Goal: Task Accomplishment & Management: Manage account settings

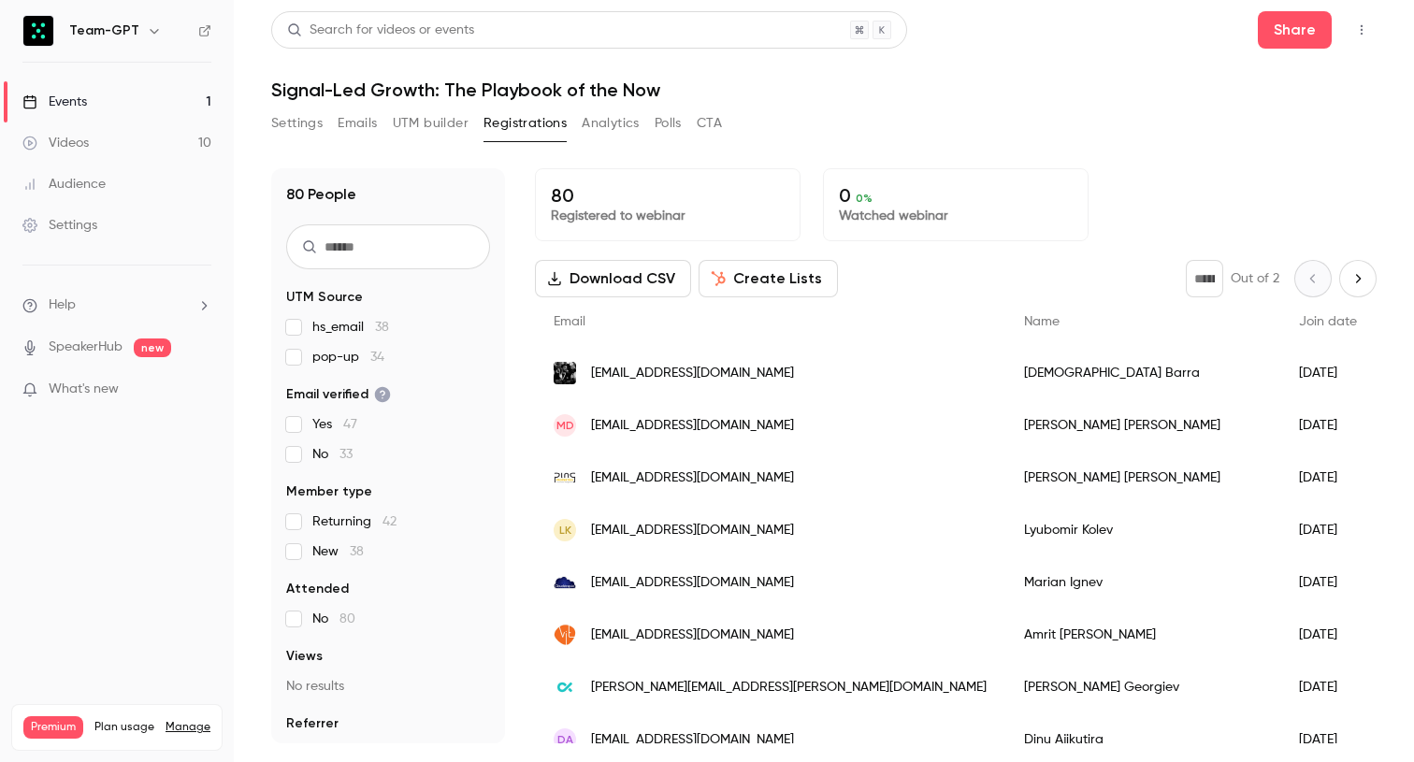
click at [186, 93] on link "Events 1" at bounding box center [117, 101] width 234 height 41
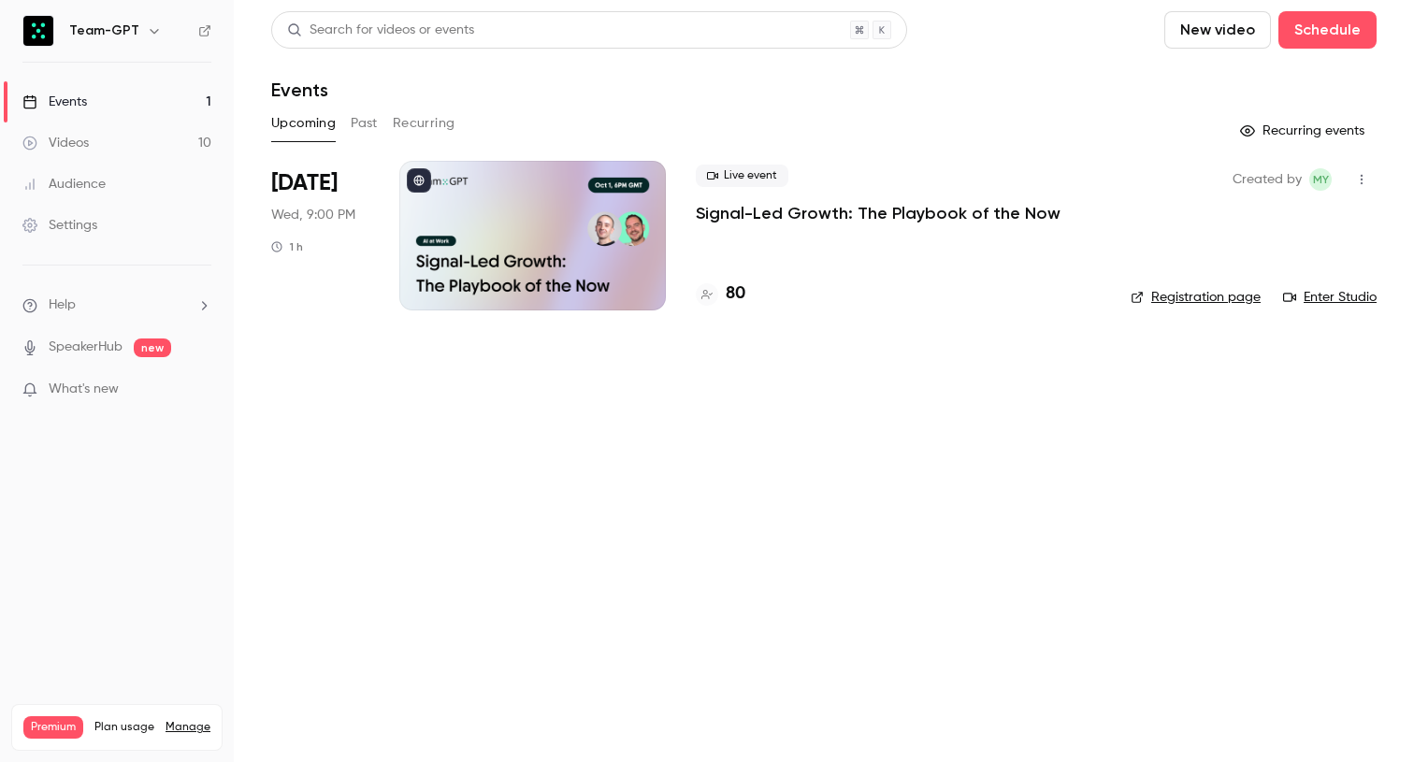
click at [918, 210] on p "Signal-Led Growth: The Playbook of the Now" at bounding box center [878, 213] width 365 height 22
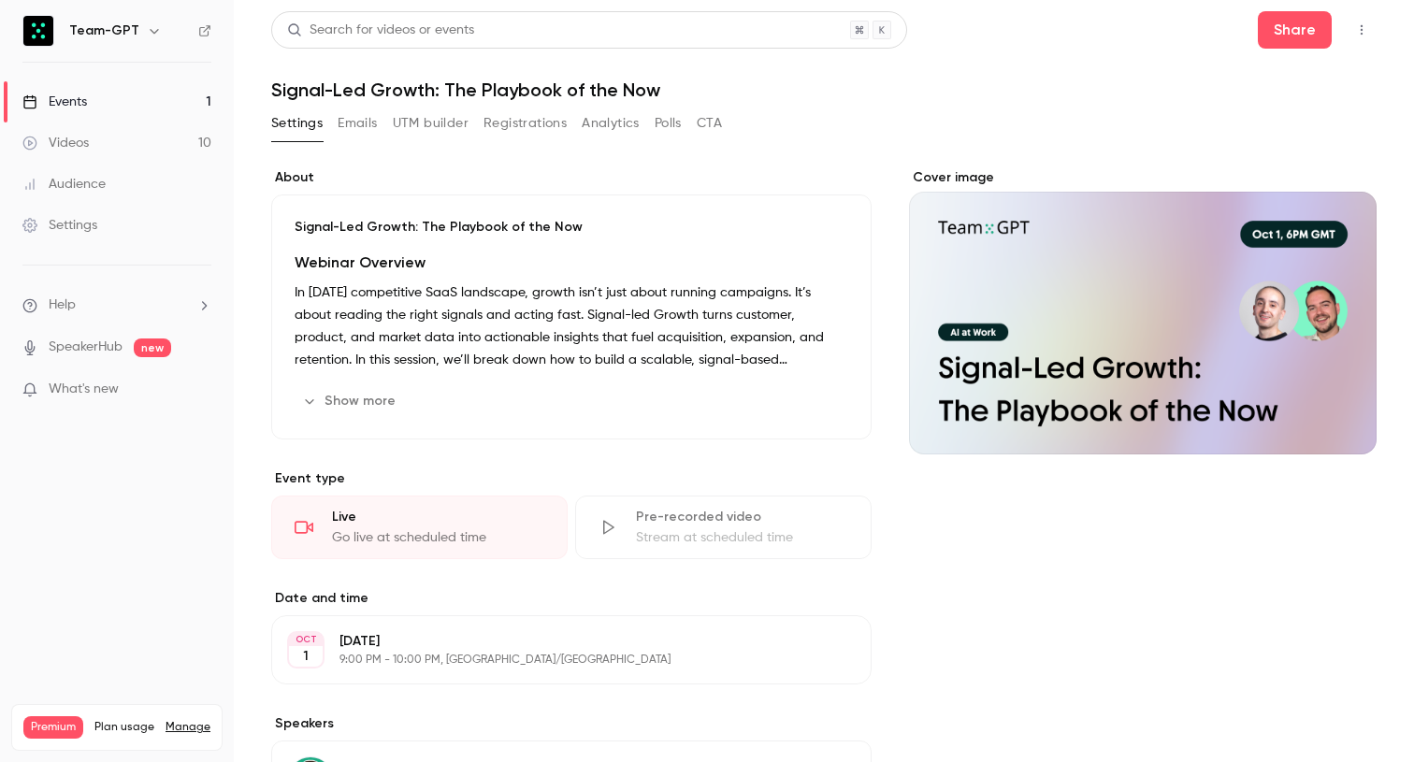
click at [519, 129] on button "Registrations" at bounding box center [524, 123] width 83 height 30
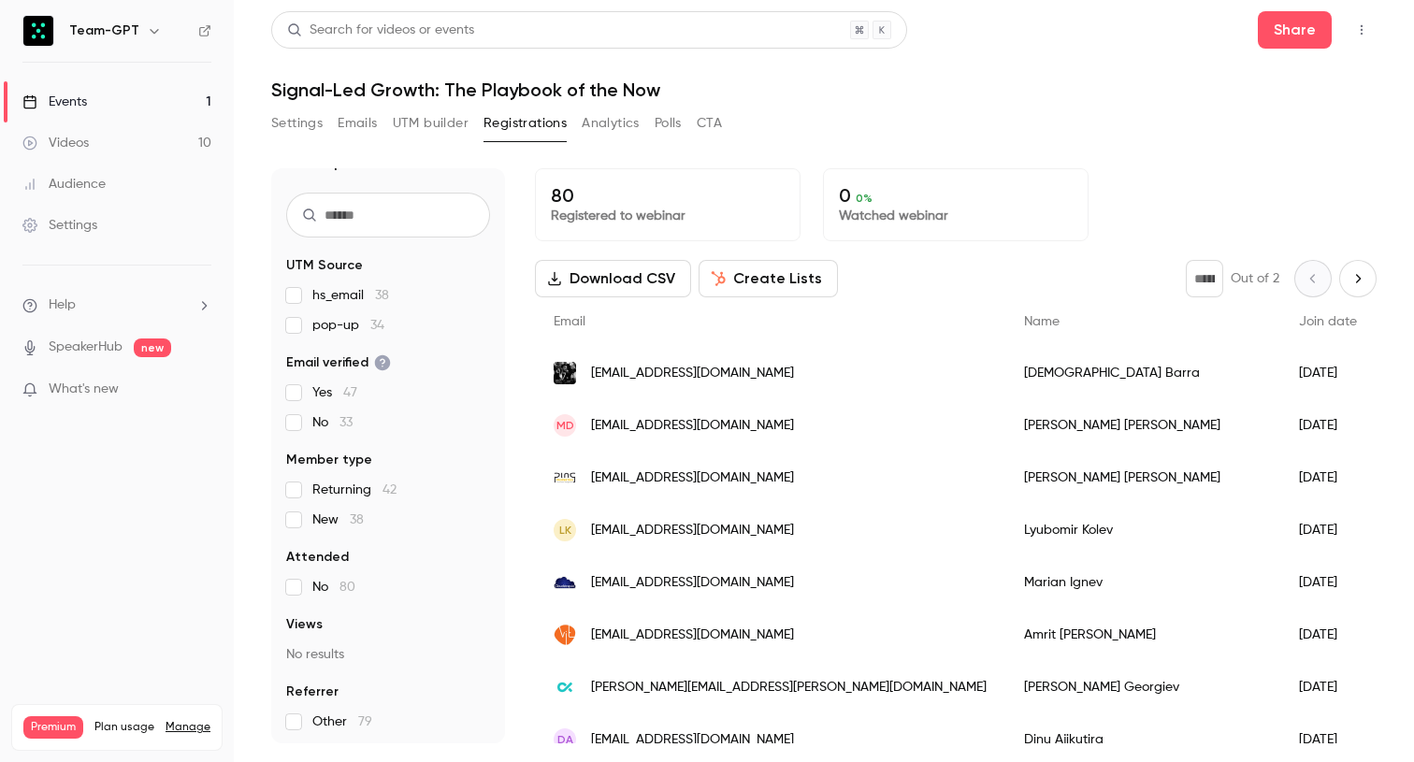
scroll to position [35, 0]
click at [291, 123] on button "Settings" at bounding box center [296, 123] width 51 height 30
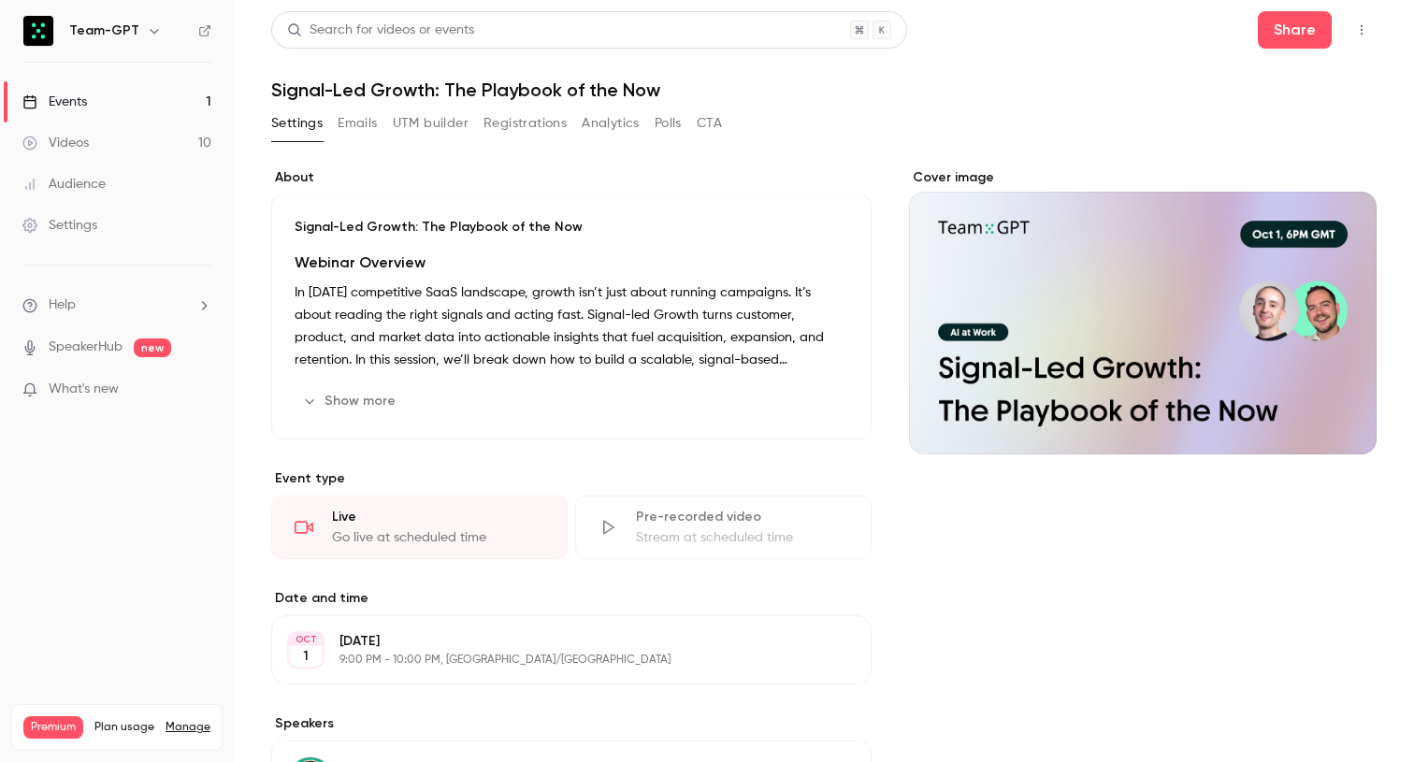
click at [1048, 60] on header "Search for videos or events Share Signal-Led Growth: The Playbook of the Now" at bounding box center [823, 56] width 1105 height 90
click at [187, 104] on link "Events 1" at bounding box center [117, 101] width 234 height 41
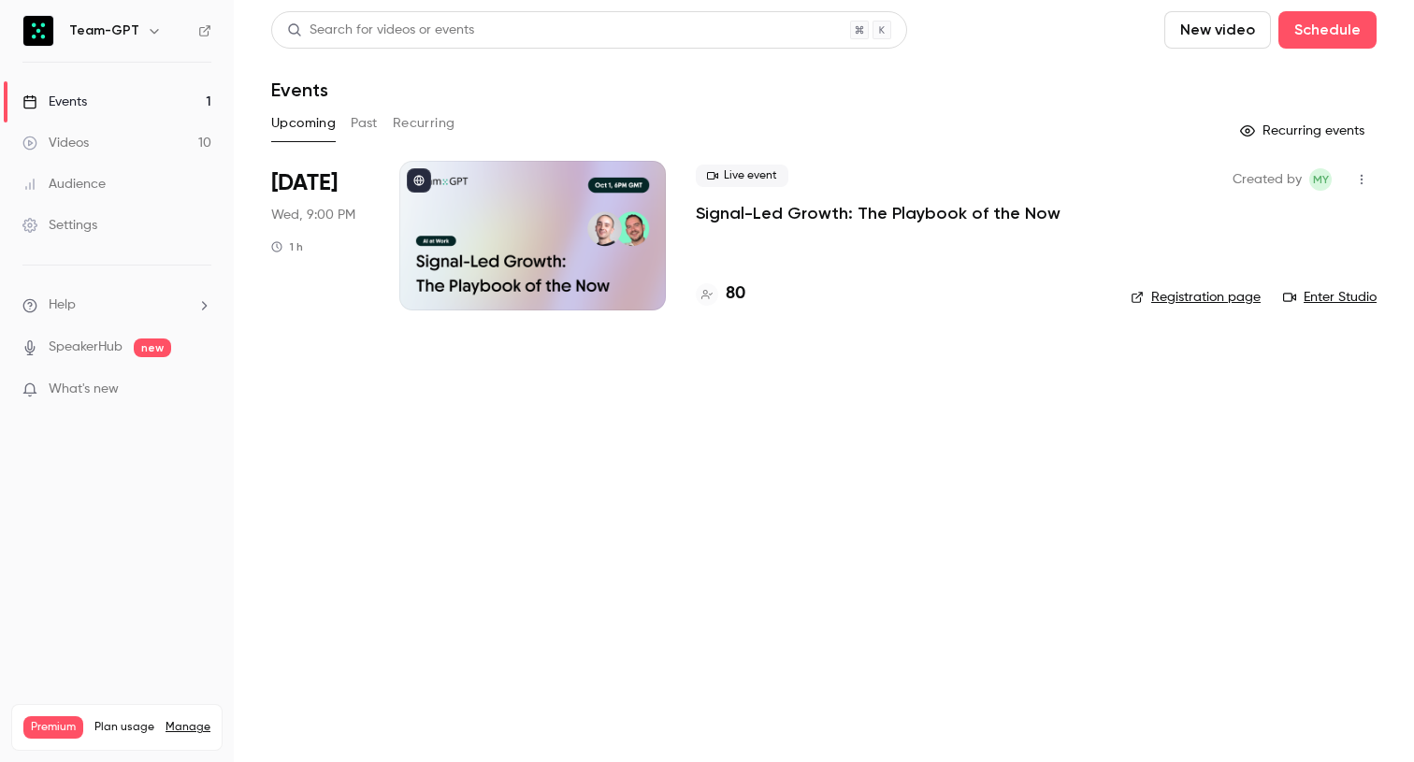
click at [757, 216] on p "Signal-Led Growth: The Playbook of the Now" at bounding box center [878, 213] width 365 height 22
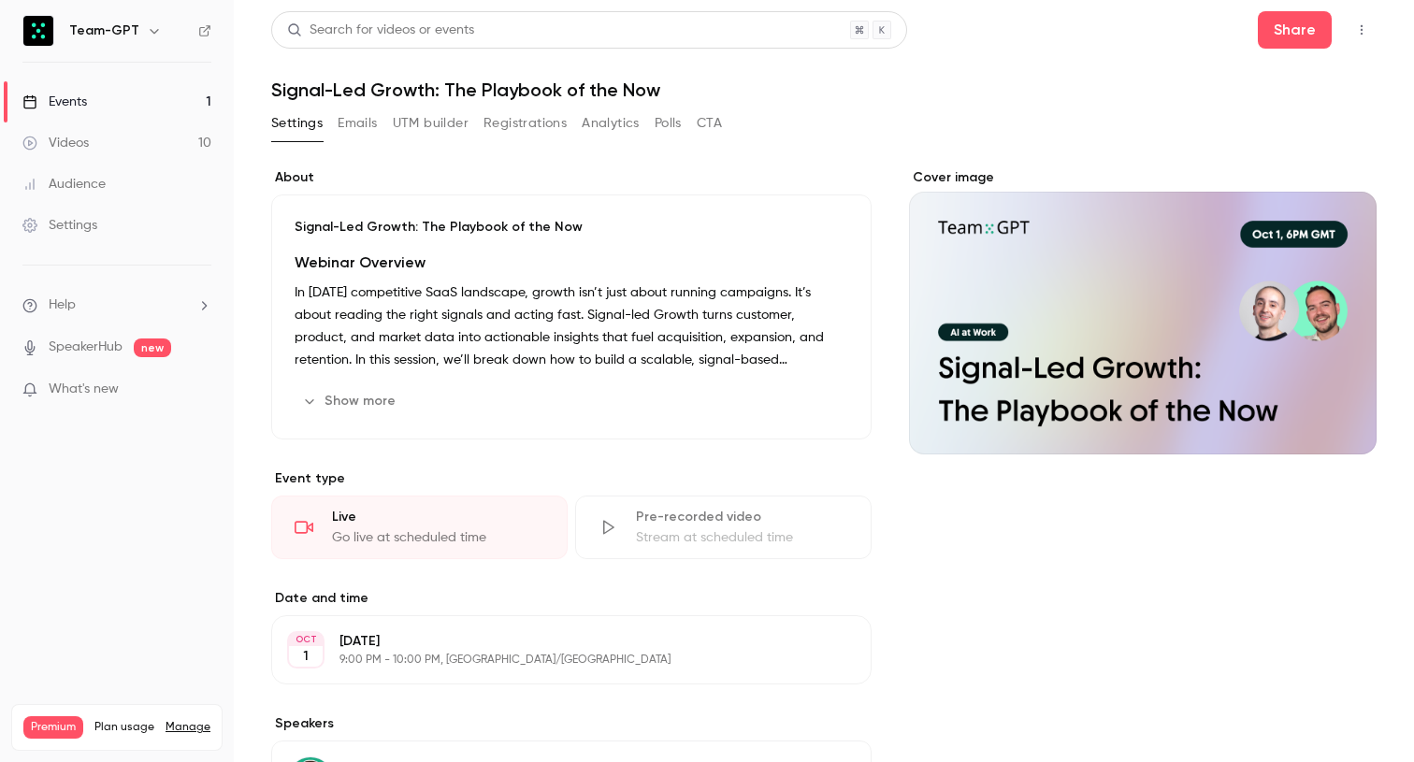
click at [504, 119] on button "Registrations" at bounding box center [524, 123] width 83 height 30
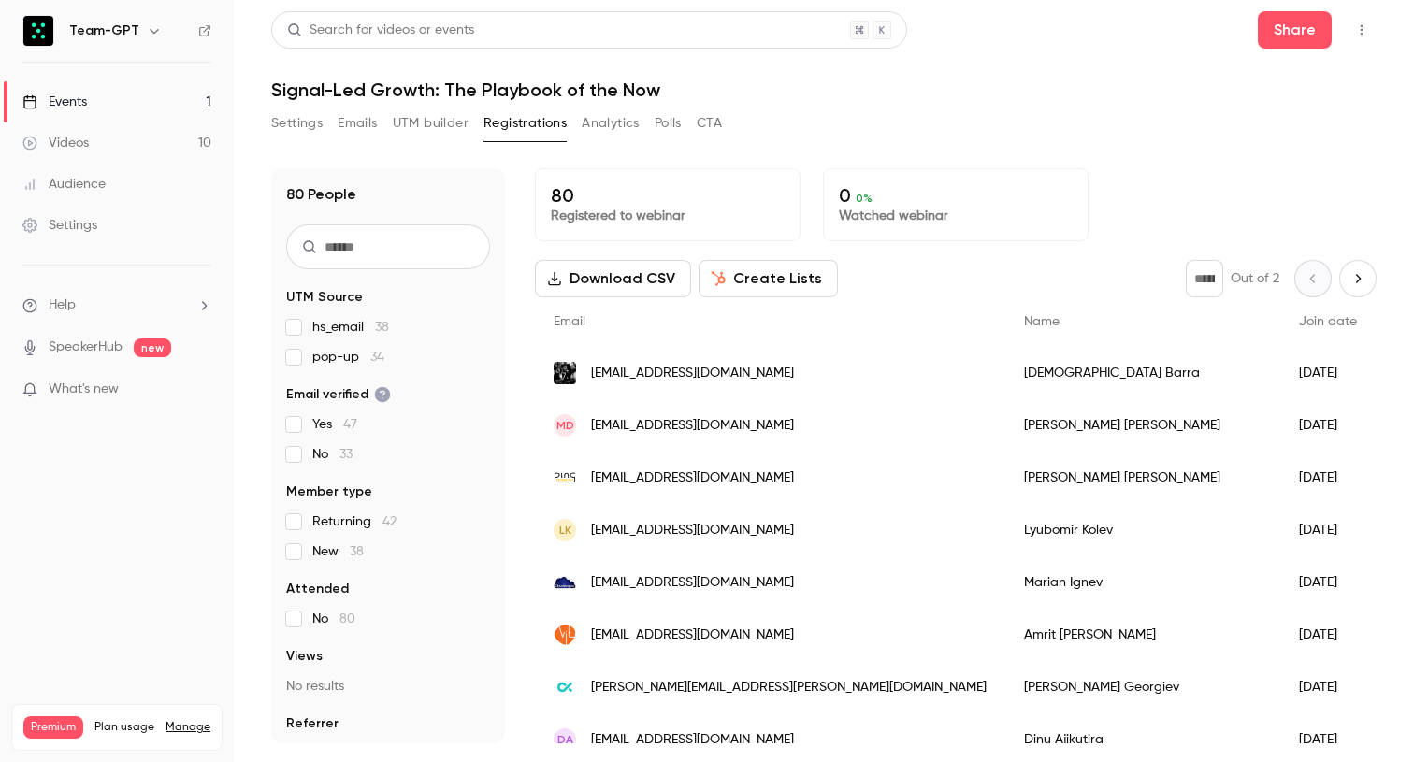
click at [929, 271] on div "Download CSV Create Lists * Out of 2" at bounding box center [956, 278] width 842 height 37
click at [929, 270] on div "Download CSV Create Lists * Out of 2" at bounding box center [956, 278] width 842 height 37
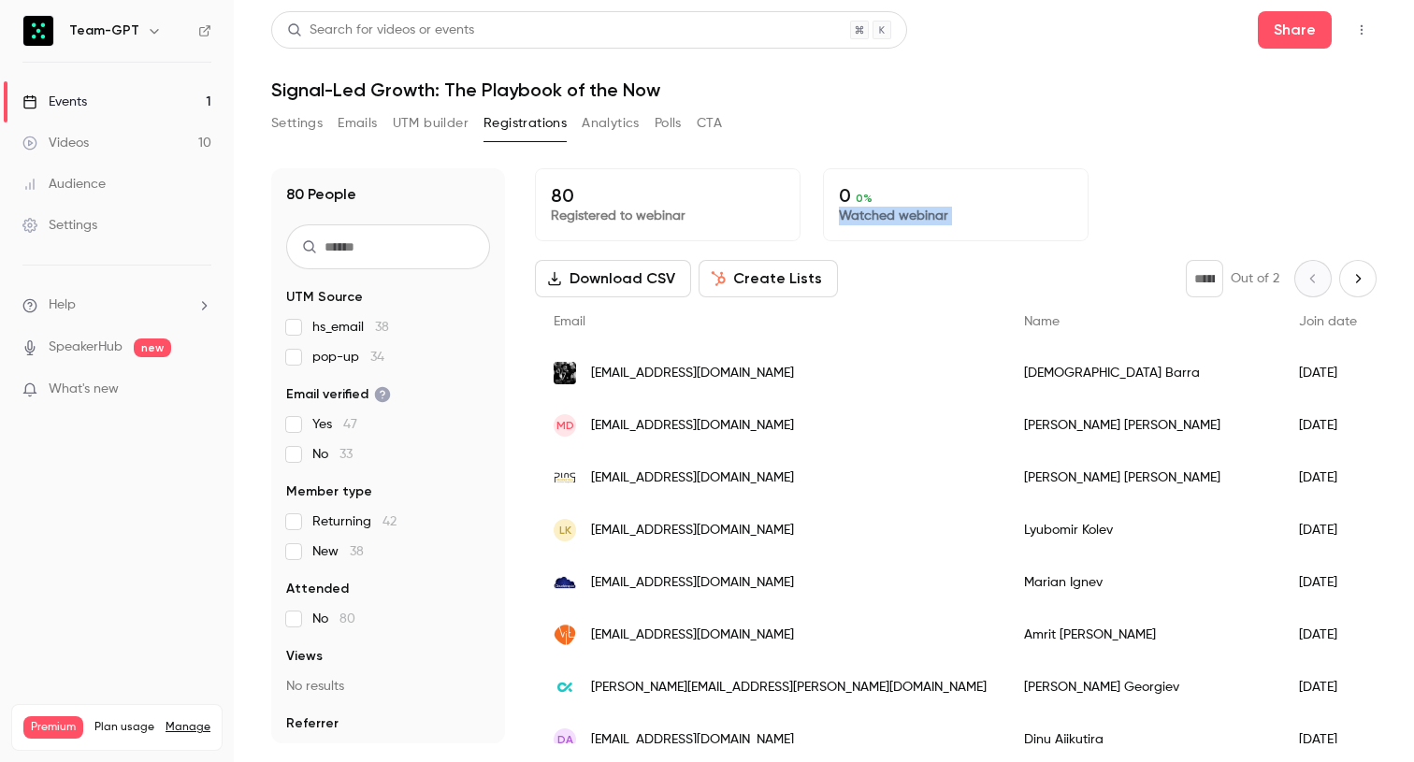
click at [929, 270] on div "Download CSV Create Lists * Out of 2" at bounding box center [956, 278] width 842 height 37
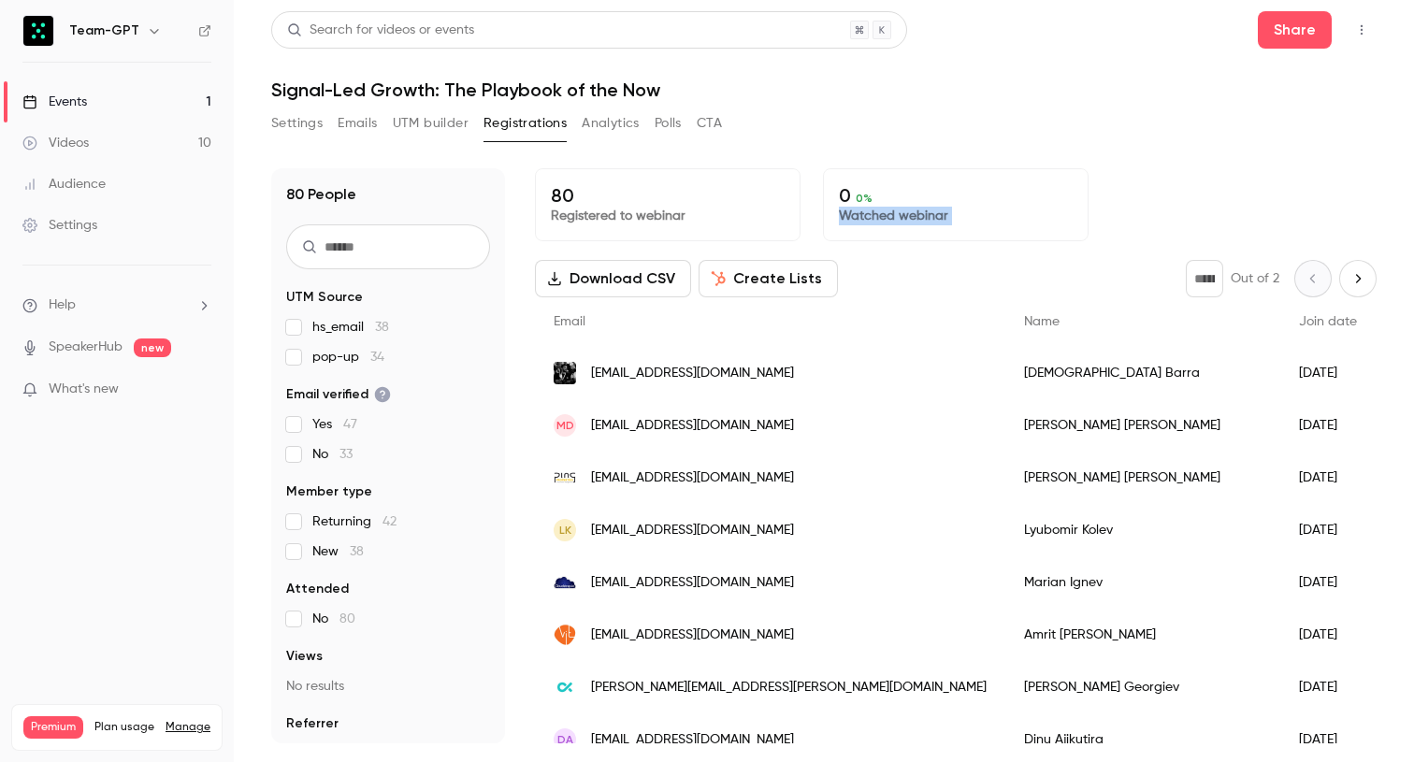
click at [929, 270] on div "Download CSV Create Lists * Out of 2" at bounding box center [956, 278] width 842 height 37
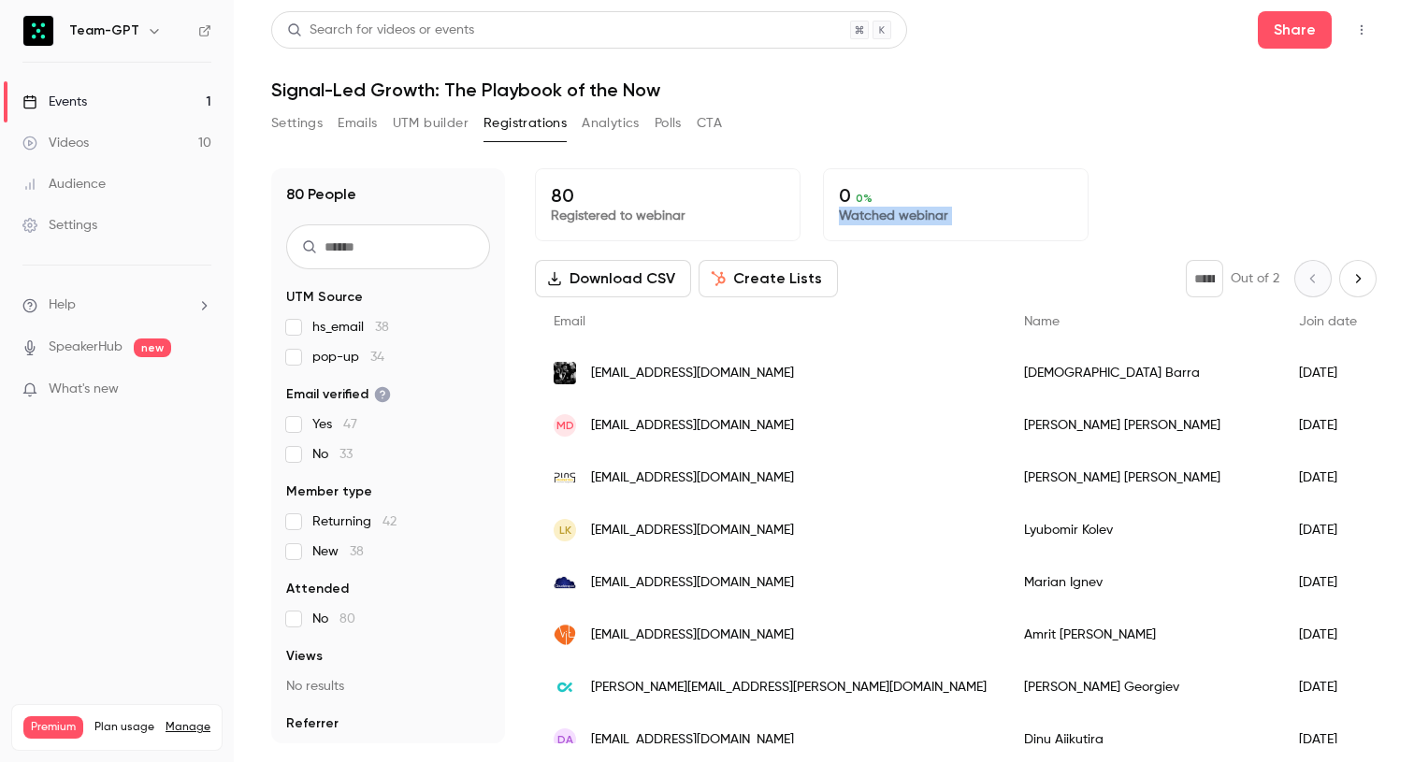
click at [929, 270] on div "Download CSV Create Lists * Out of 2" at bounding box center [956, 278] width 842 height 37
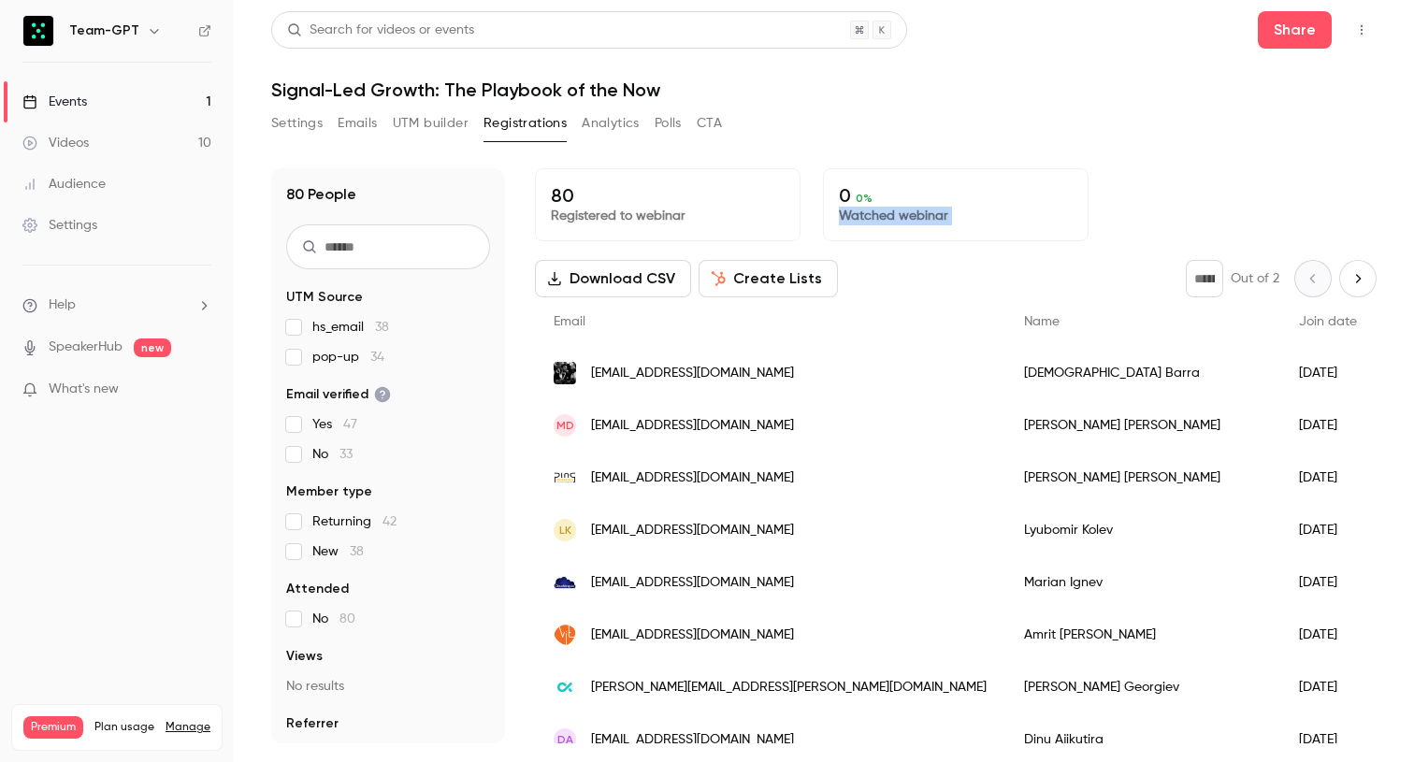
click at [929, 270] on div "Download CSV Create Lists * Out of 2" at bounding box center [956, 278] width 842 height 37
click at [919, 123] on div "Settings Emails UTM builder Registrations Analytics Polls CTA" at bounding box center [823, 126] width 1105 height 37
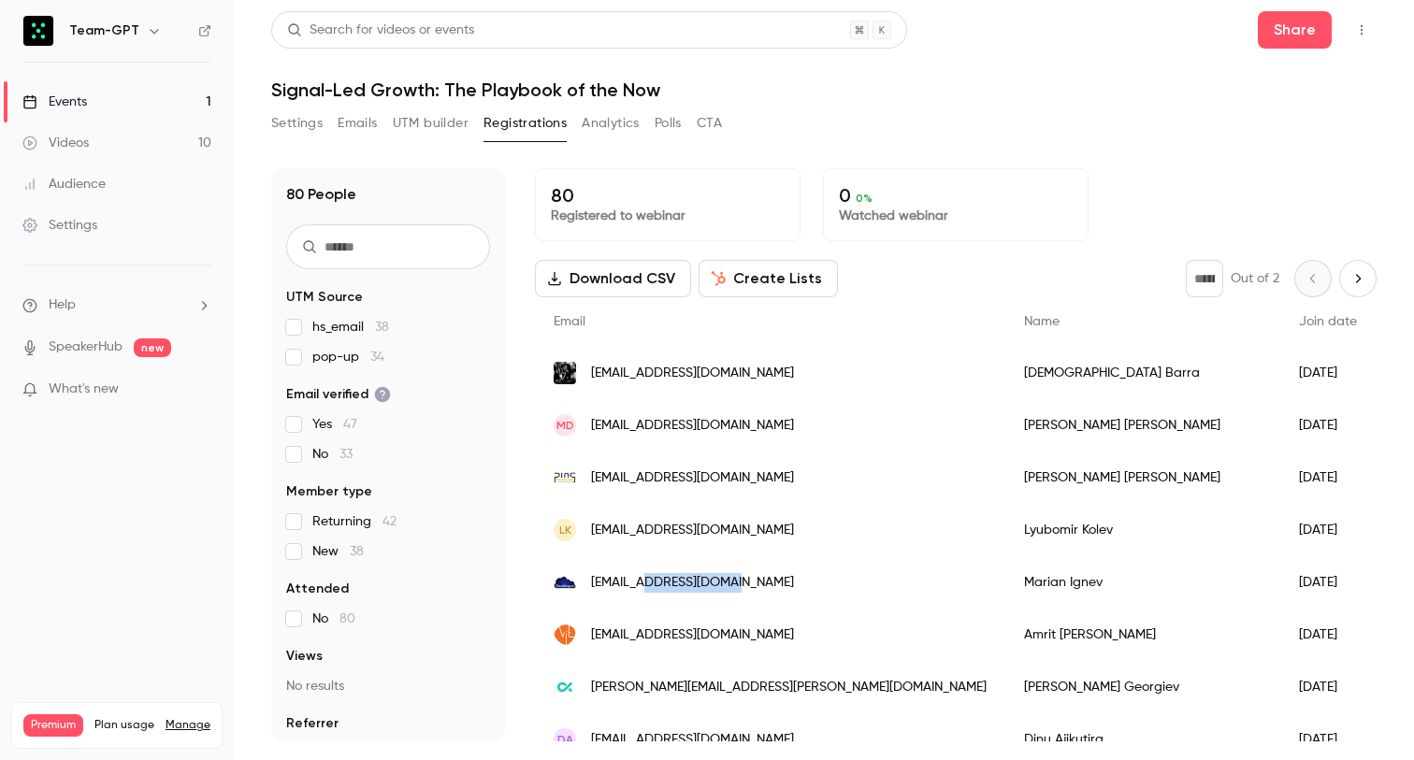
drag, startPoint x: 744, startPoint y: 585, endPoint x: 648, endPoint y: 585, distance: 96.3
click at [648, 585] on div "[EMAIL_ADDRESS][DOMAIN_NAME]" at bounding box center [770, 582] width 470 height 52
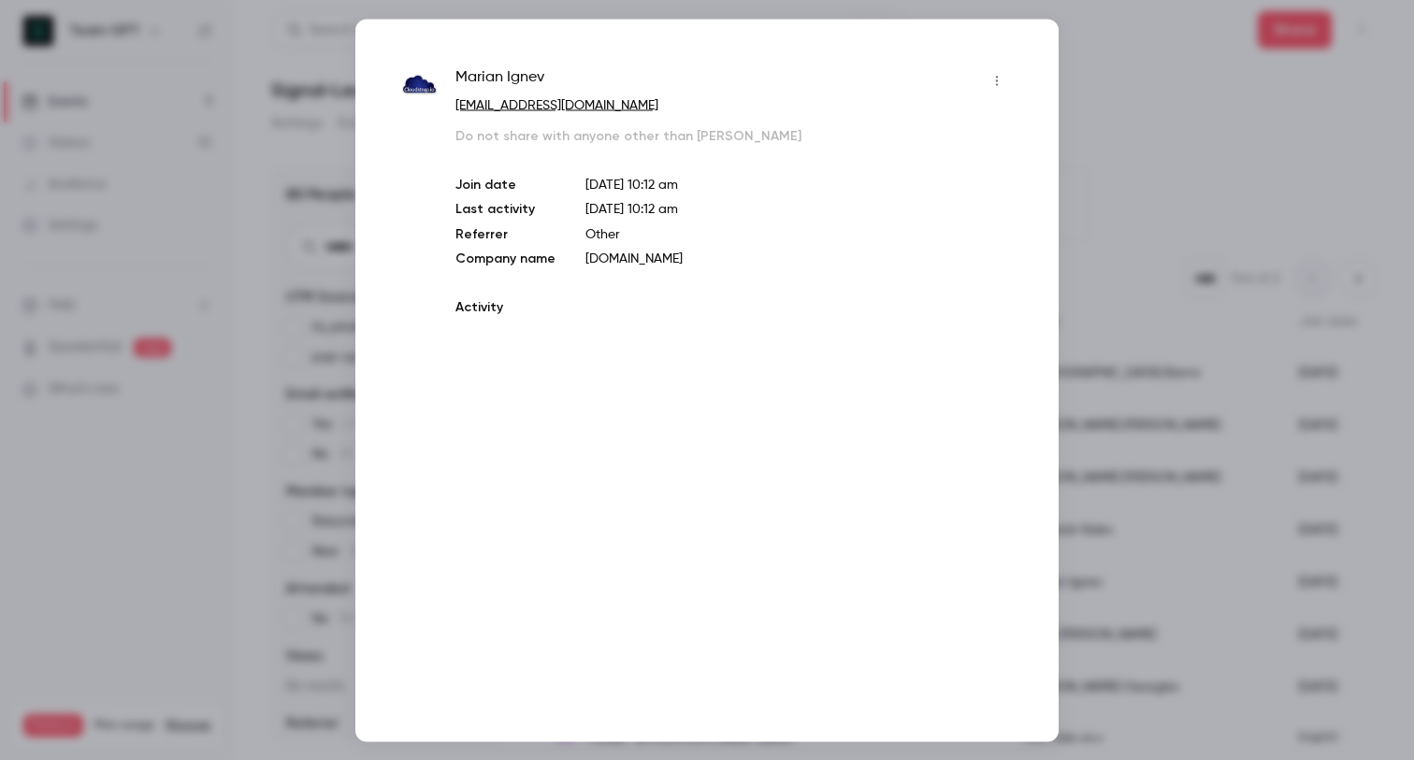
copy span "cloudstrap.io"
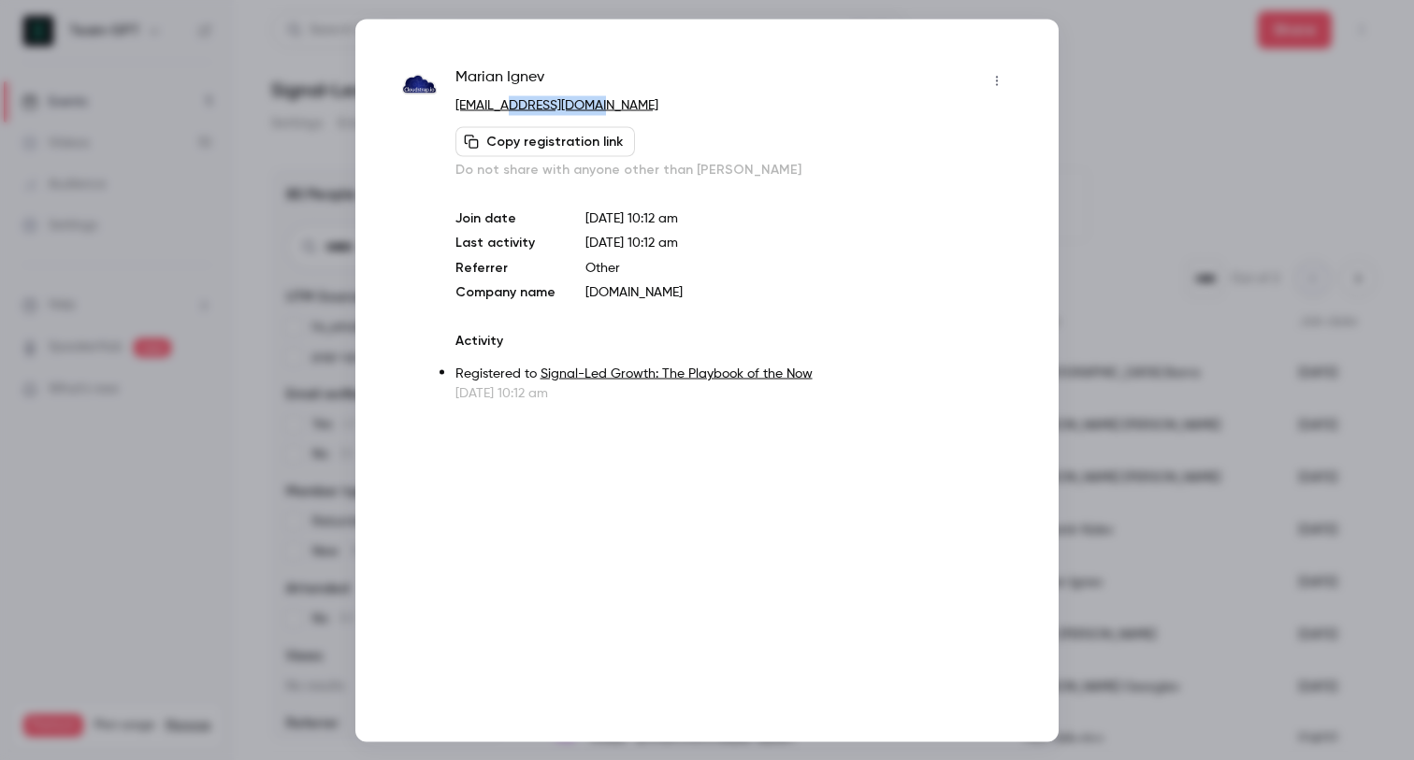
drag, startPoint x: 582, startPoint y: 102, endPoint x: 514, endPoint y: 108, distance: 67.6
click at [514, 108] on p "[EMAIL_ADDRESS][DOMAIN_NAME]" at bounding box center [733, 105] width 556 height 20
copy link "cloudstrap.io"
click at [1132, 46] on div at bounding box center [707, 380] width 1414 height 760
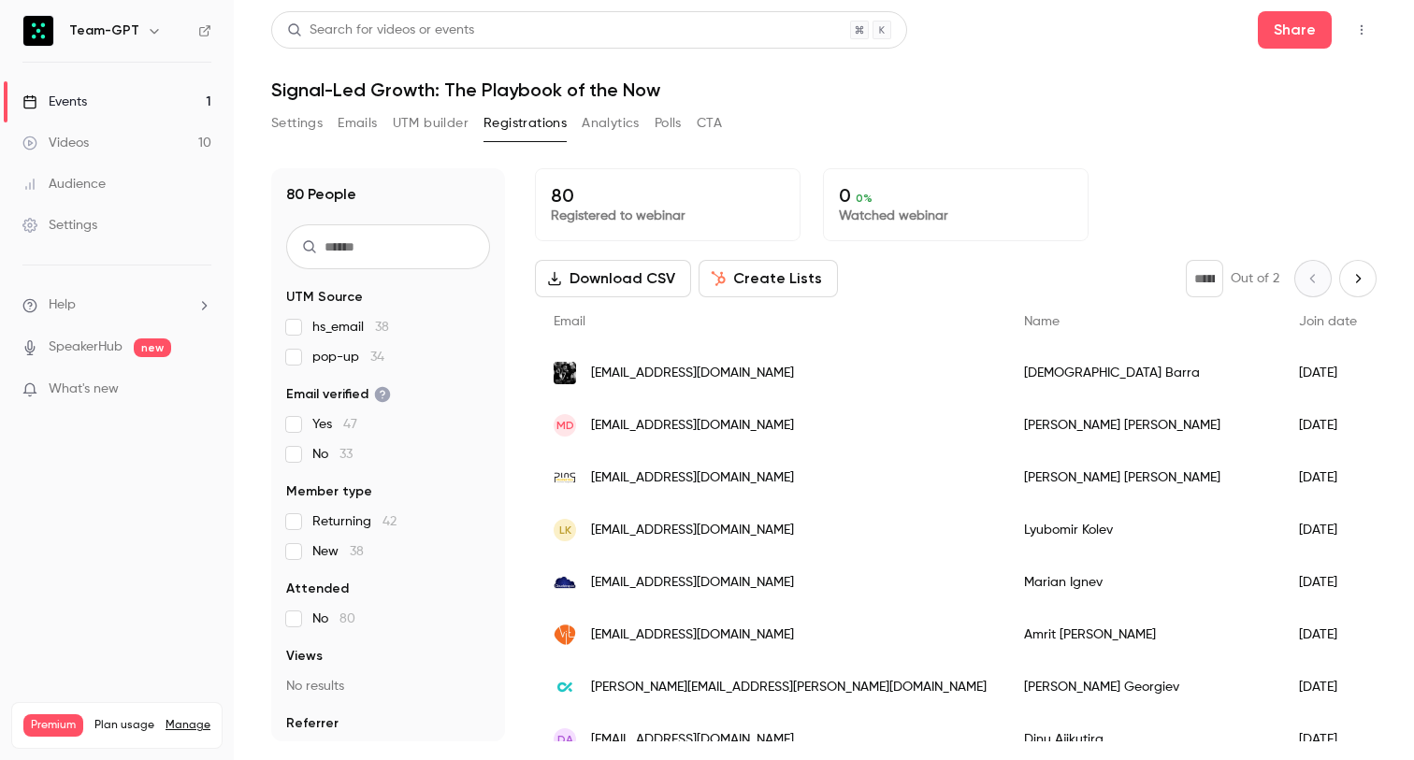
click at [918, 120] on div "Settings Emails UTM builder Registrations Analytics Polls CTA" at bounding box center [823, 126] width 1105 height 37
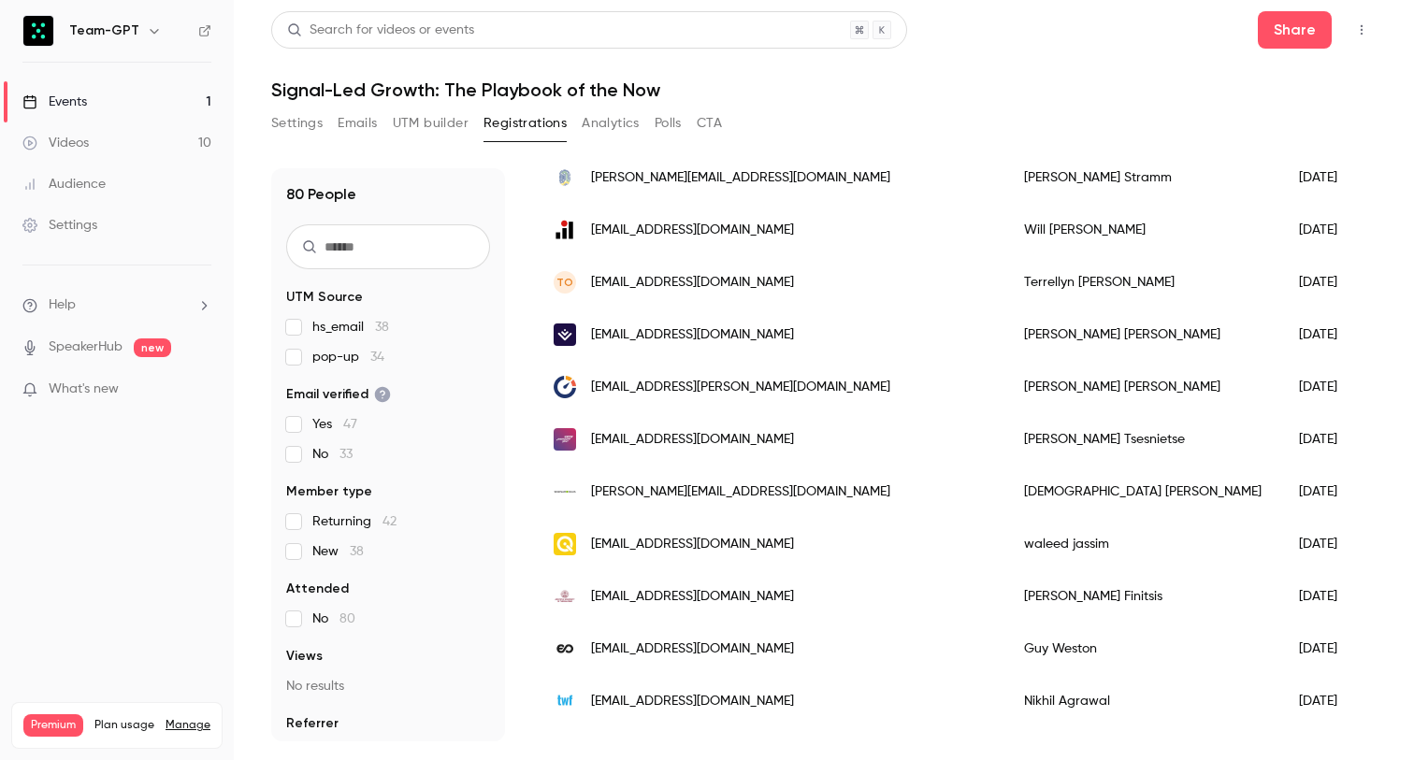
scroll to position [1246, 0]
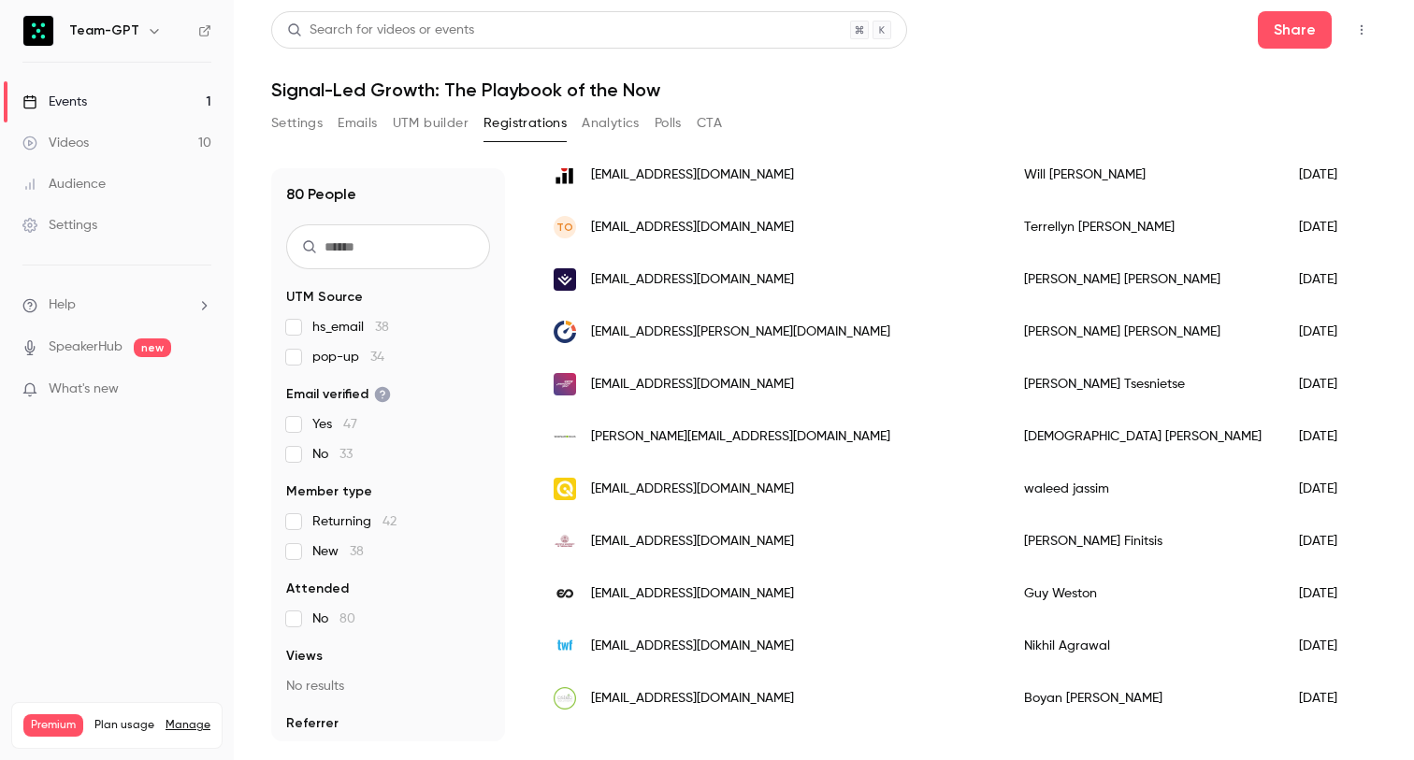
click at [892, 82] on h1 "Signal-Led Growth: The Playbook of the Now" at bounding box center [823, 90] width 1105 height 22
click at [917, 92] on h1 "Signal-Led Growth: The Playbook of the Now" at bounding box center [823, 90] width 1105 height 22
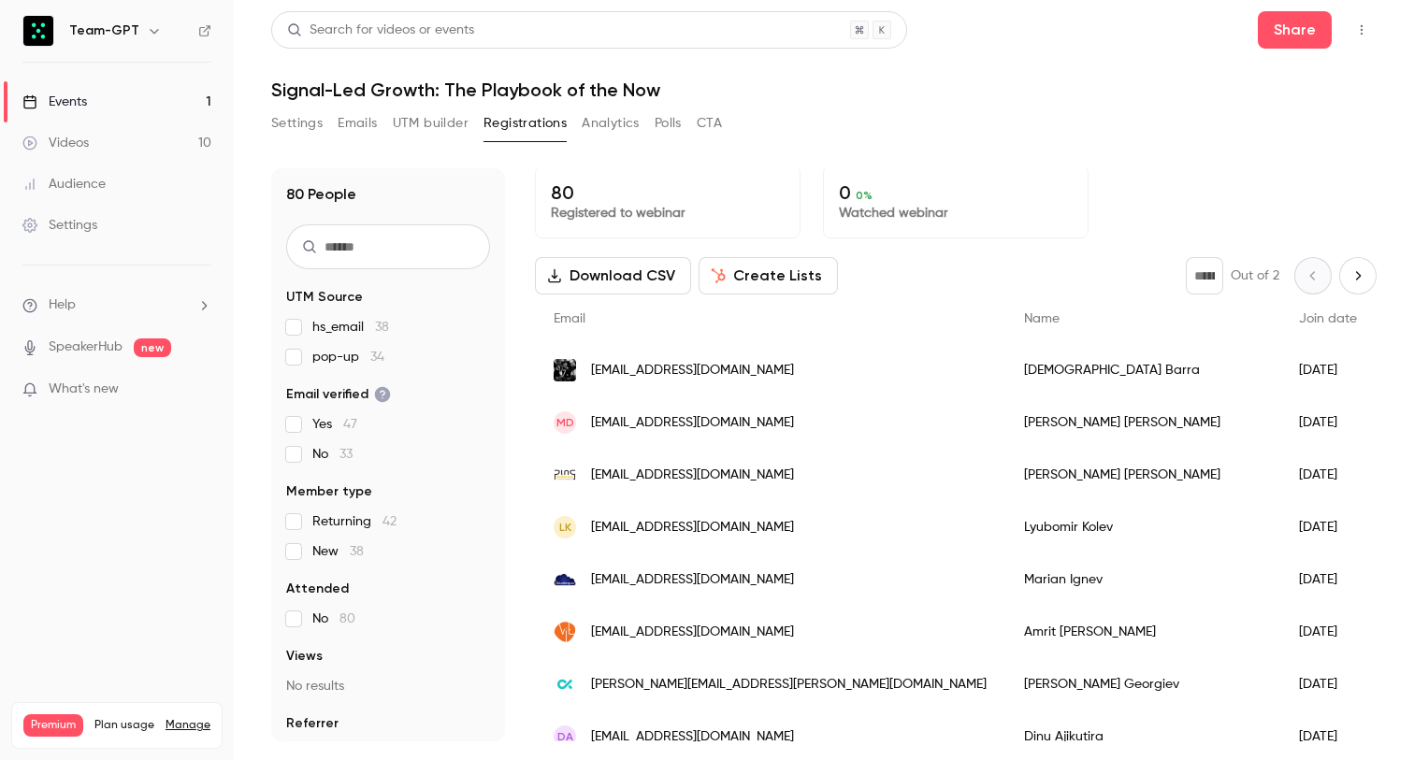
scroll to position [0, 0]
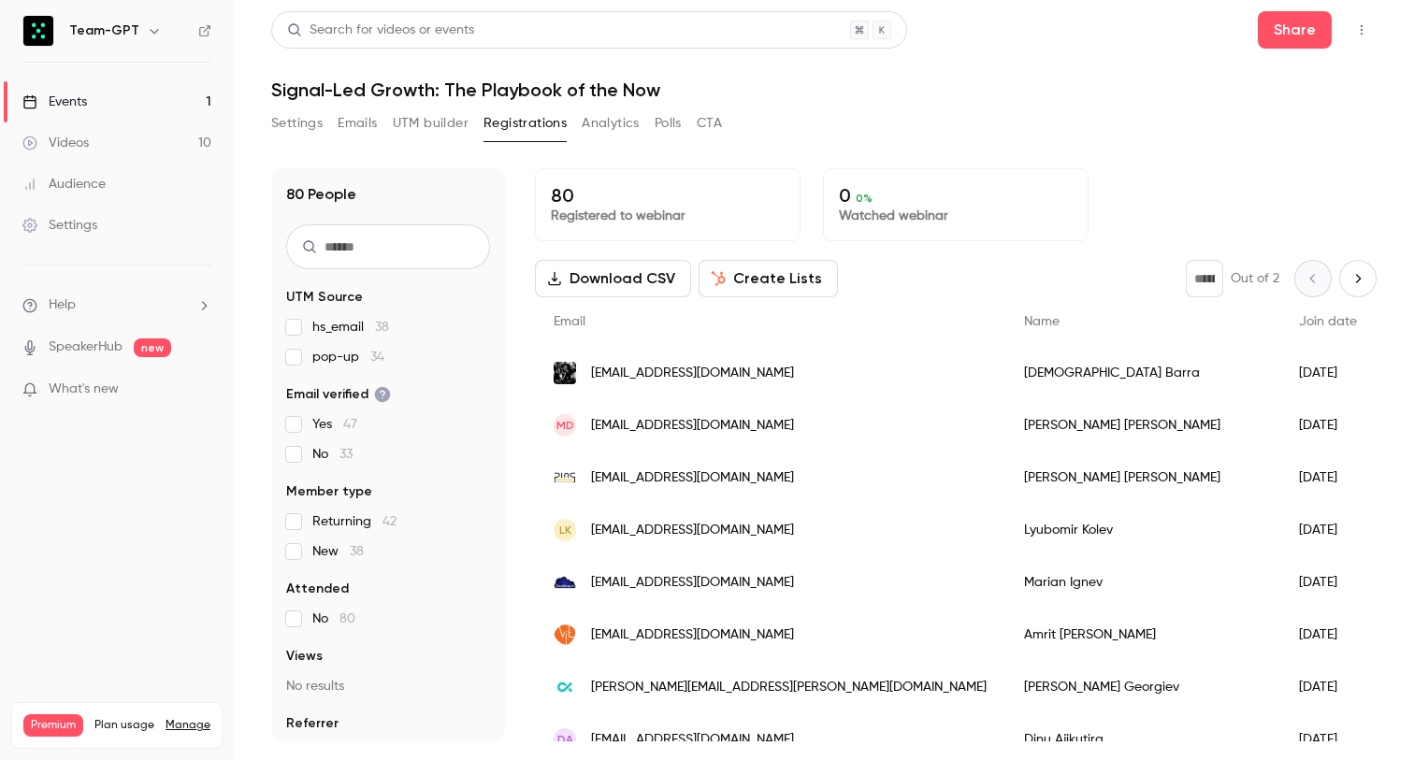
drag, startPoint x: 885, startPoint y: 133, endPoint x: 873, endPoint y: 137, distance: 12.7
click at [882, 134] on div "Settings Emails UTM builder Registrations Analytics Polls CTA" at bounding box center [823, 126] width 1105 height 37
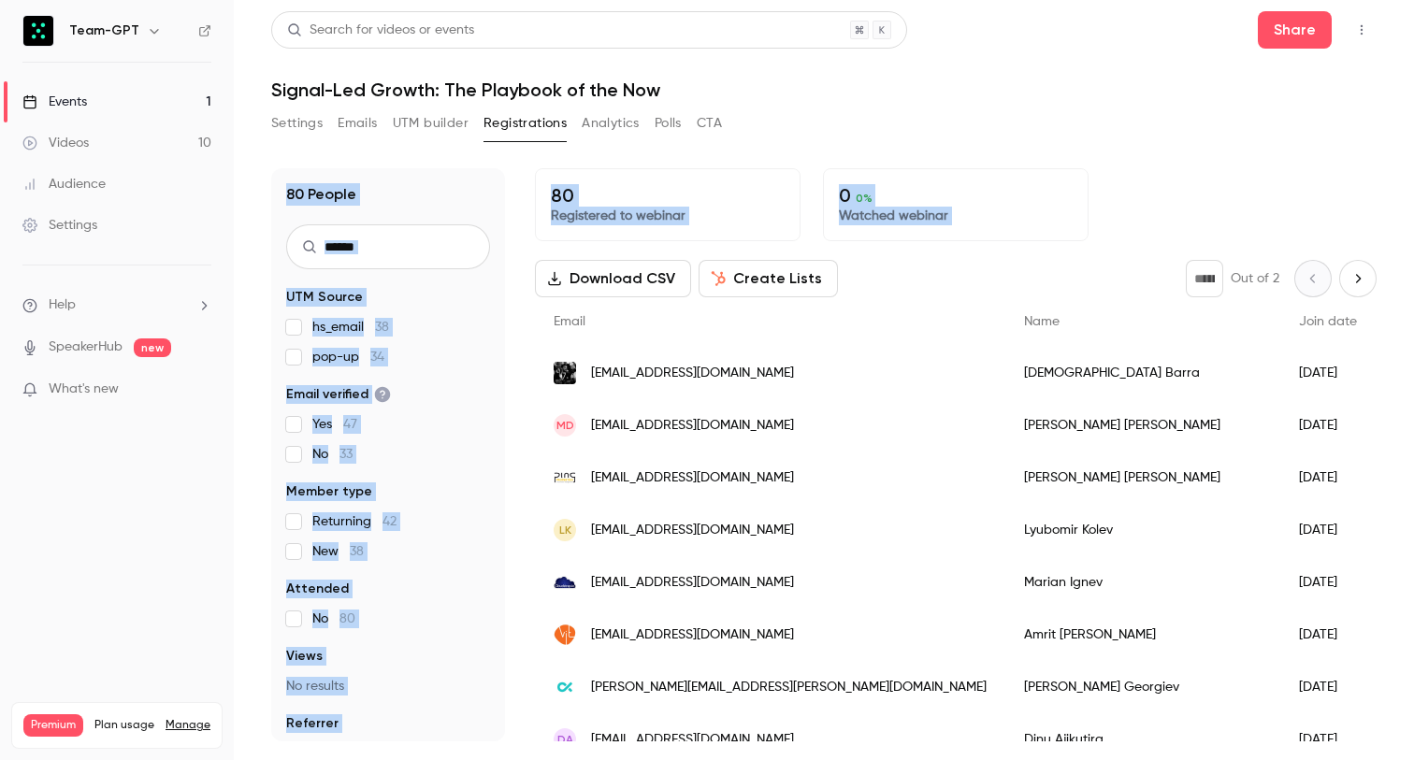
drag, startPoint x: 505, startPoint y: 156, endPoint x: 935, endPoint y: 286, distance: 449.4
click at [953, 285] on div "80 People UTM Source hs_email 38 pop-up 34 Email verified Yes 47 No 33 Member t…" at bounding box center [823, 444] width 1105 height 596
drag, startPoint x: 887, startPoint y: 281, endPoint x: 875, endPoint y: 291, distance: 15.2
click at [886, 281] on div "Download CSV Create Lists * Out of 2" at bounding box center [956, 278] width 842 height 37
drag, startPoint x: 872, startPoint y: 293, endPoint x: 328, endPoint y: 97, distance: 577.4
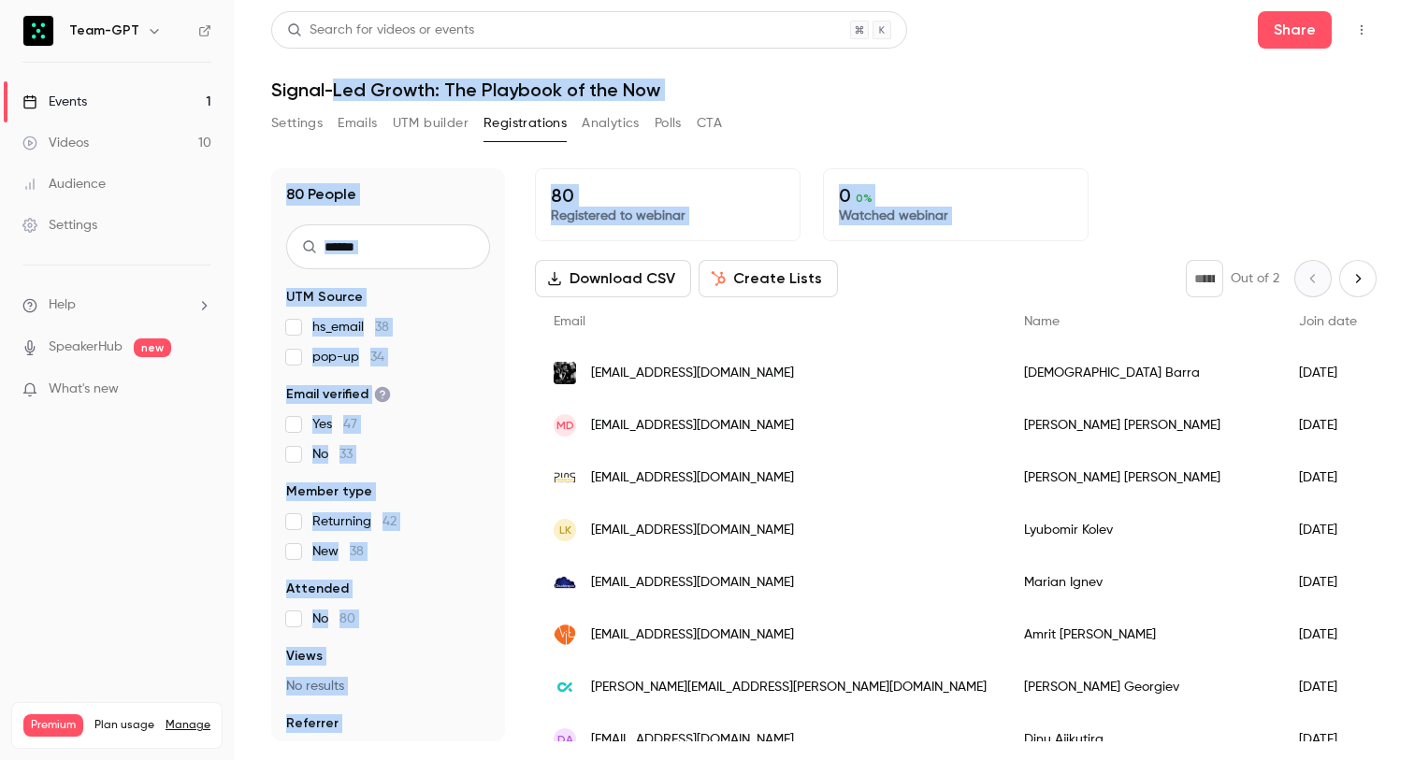
click at [329, 97] on div "Search for videos or events Share Signal-Led Growth: The Playbook of the Now Se…" at bounding box center [823, 376] width 1105 height 730
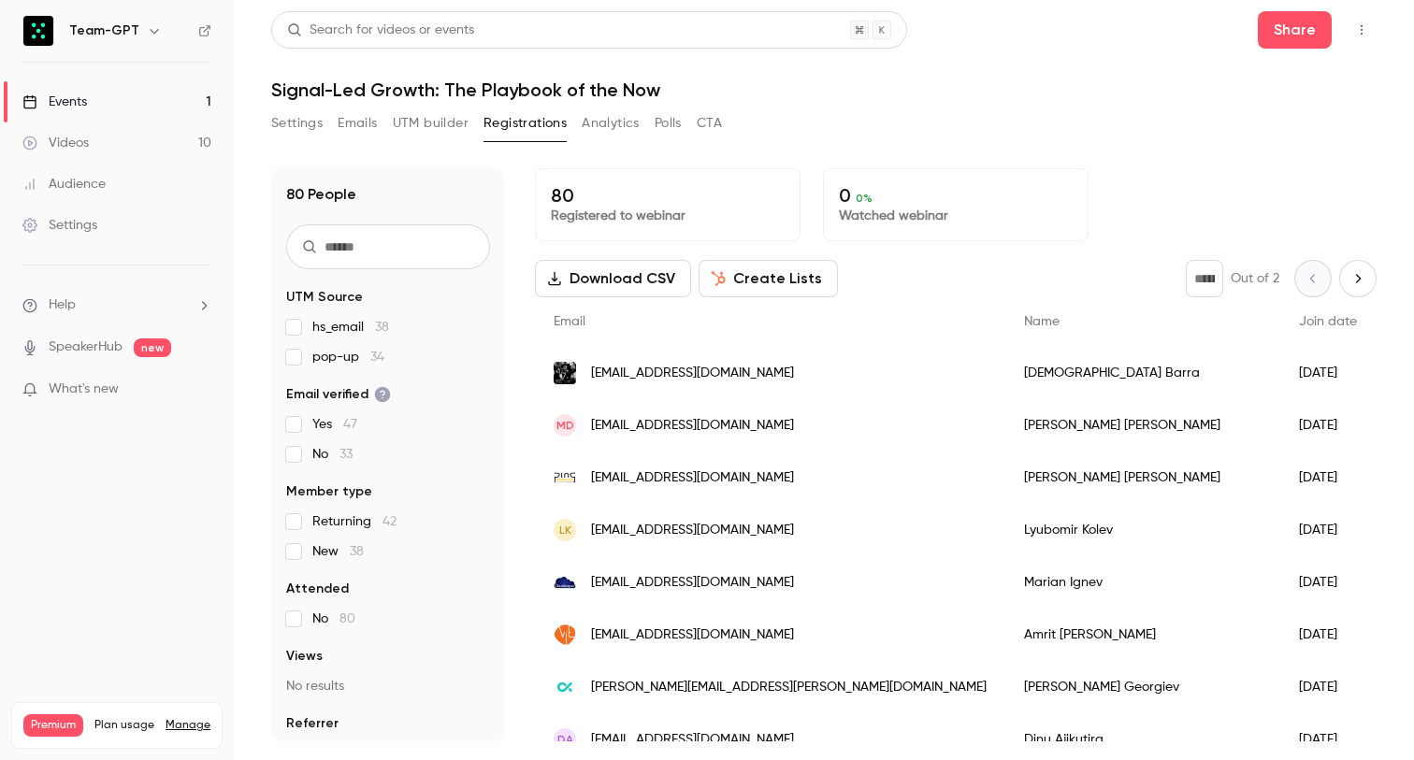
click at [281, 83] on h1 "Signal-Led Growth: The Playbook of the Now" at bounding box center [823, 90] width 1105 height 22
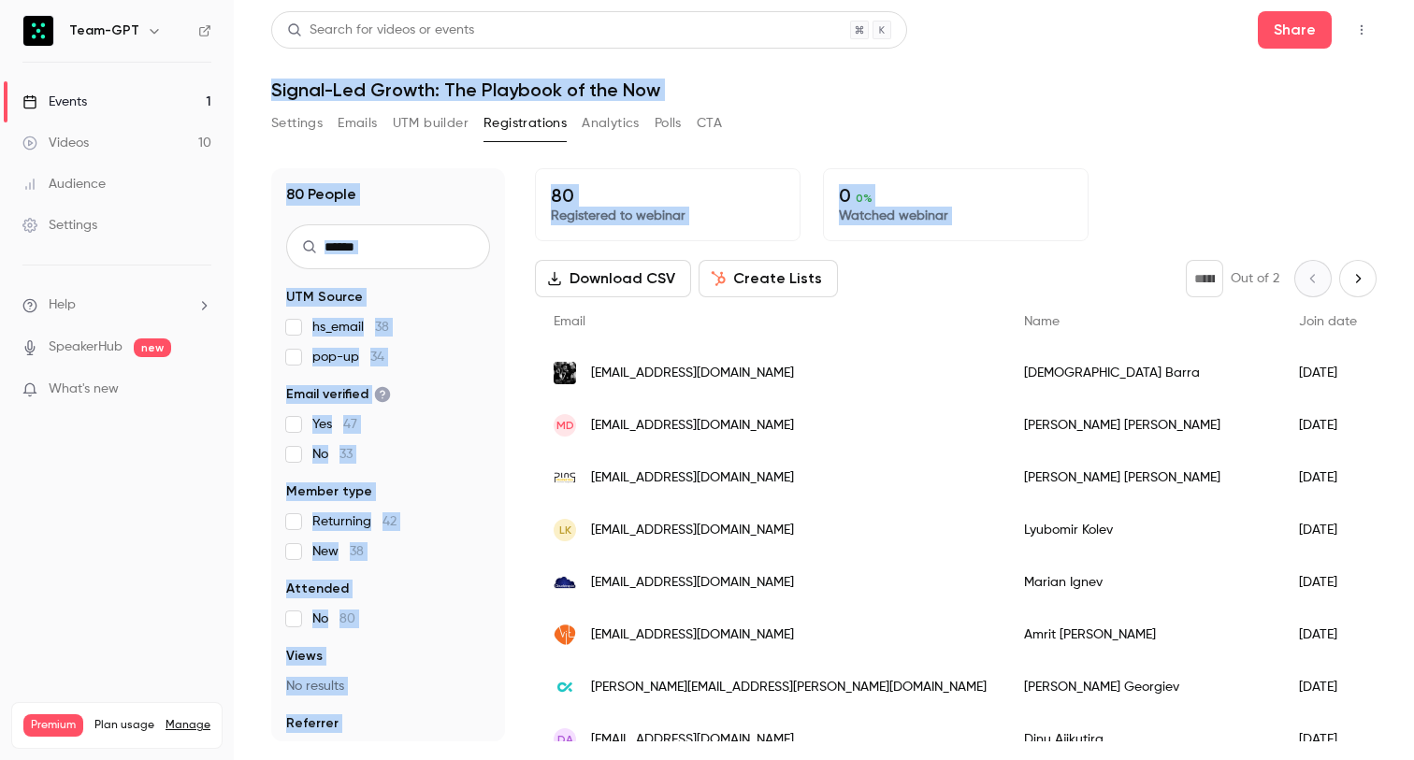
drag, startPoint x: 263, startPoint y: 83, endPoint x: 890, endPoint y: 185, distance: 635.7
click at [788, 249] on main "Search for videos or events Share Signal-Led Growth: The Playbook of the Now Se…" at bounding box center [824, 380] width 1180 height 760
click at [921, 127] on div "Settings Emails UTM builder Registrations Analytics Polls CTA" at bounding box center [823, 126] width 1105 height 37
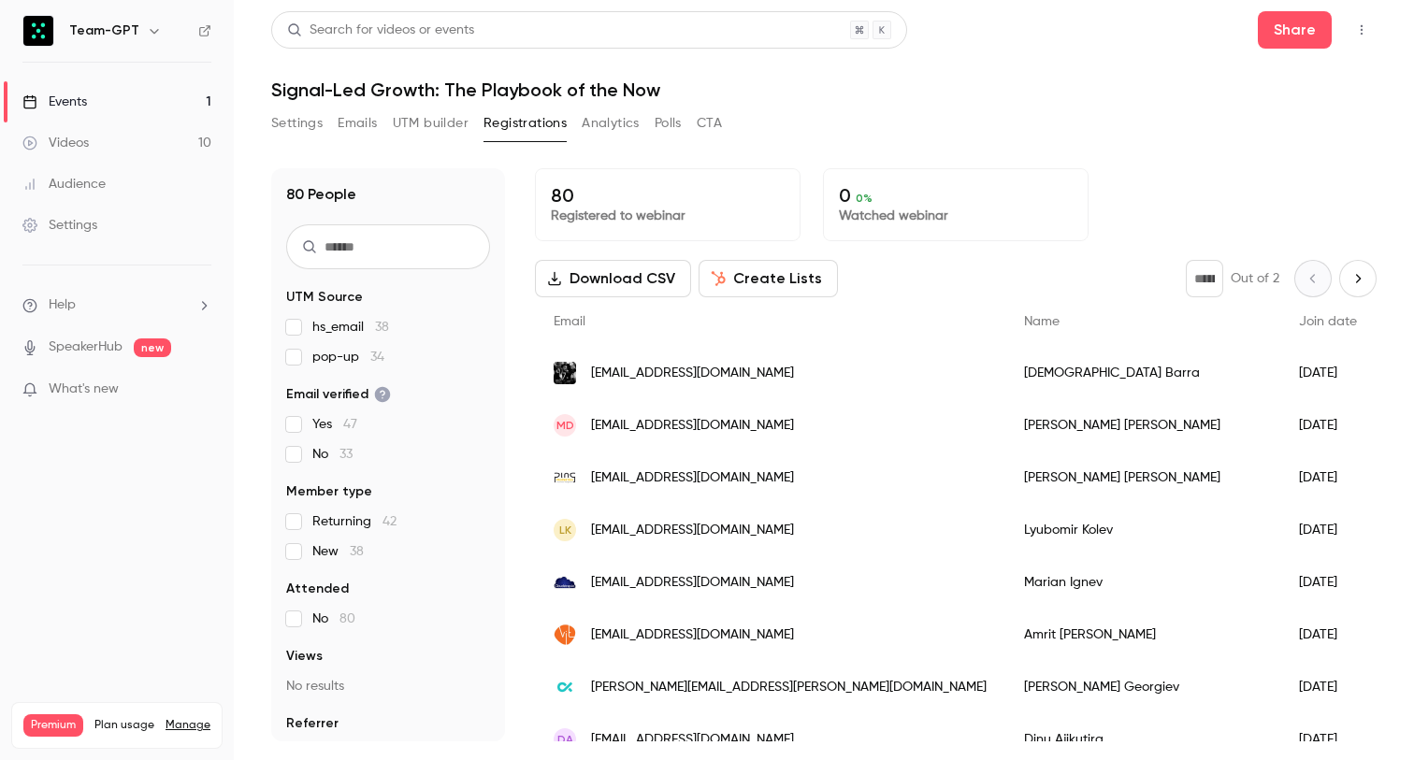
click at [1089, 119] on div "Settings Emails UTM builder Registrations Analytics Polls CTA" at bounding box center [823, 126] width 1105 height 37
drag, startPoint x: 1075, startPoint y: 151, endPoint x: 1101, endPoint y: 195, distance: 49.9
click at [1104, 277] on div "80 People UTM Source hs_email 38 pop-up 34 Email verified Yes 47 No 33 Member t…" at bounding box center [823, 444] width 1105 height 596
click at [1103, 186] on div "80 Registered to webinar 0 0 % Watched webinar" at bounding box center [956, 204] width 842 height 73
drag, startPoint x: 1029, startPoint y: 202, endPoint x: 1055, endPoint y: 243, distance: 48.8
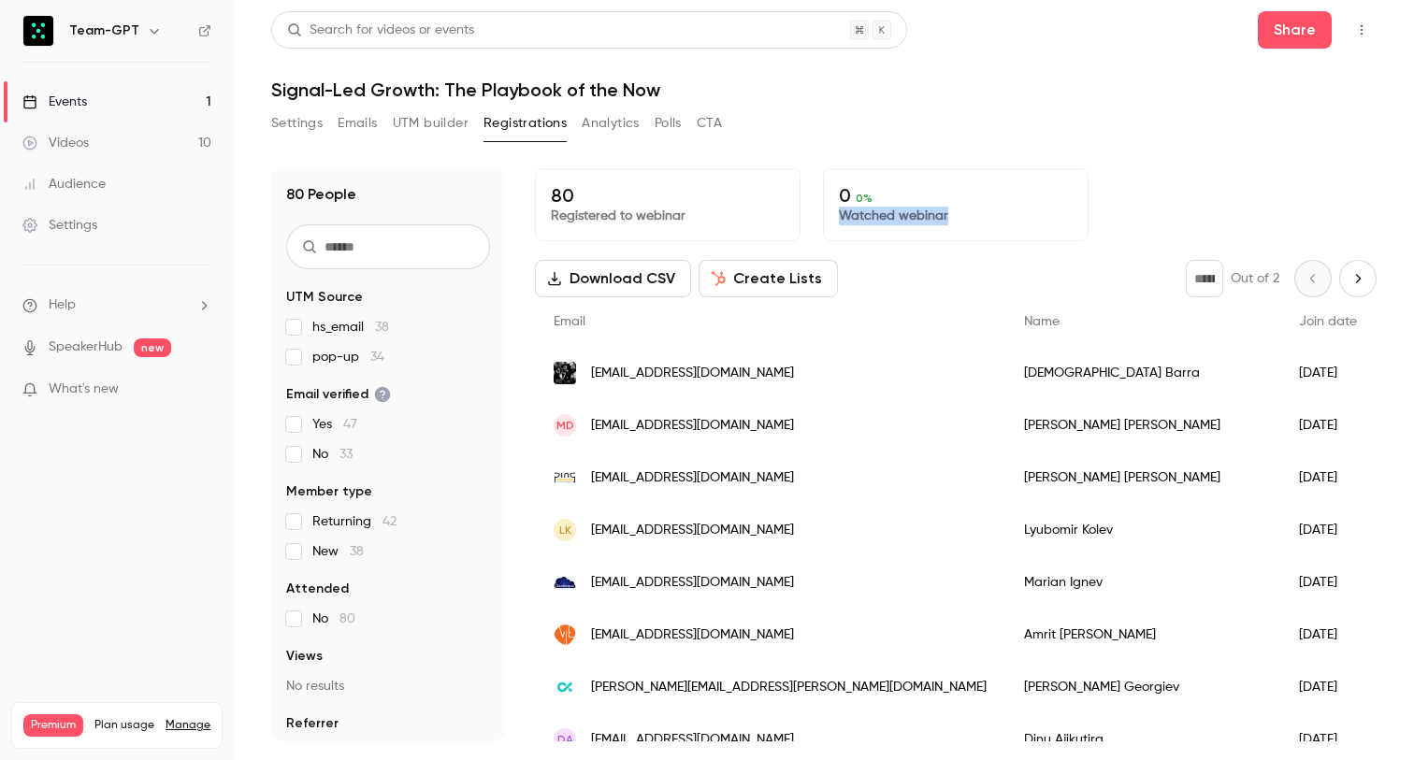
click at [1059, 262] on div "80 Registered to webinar 0 0 % Watched webinar Download CSV Create Lists * Out …" at bounding box center [956, 454] width 842 height 573
drag, startPoint x: 1049, startPoint y: 199, endPoint x: 1032, endPoint y: 200, distance: 16.9
click at [1049, 199] on p "0 0 %" at bounding box center [956, 195] width 234 height 22
drag, startPoint x: 913, startPoint y: 196, endPoint x: 840, endPoint y: 174, distance: 76.3
click at [834, 181] on div "0 0 % Watched webinar" at bounding box center [956, 204] width 266 height 73
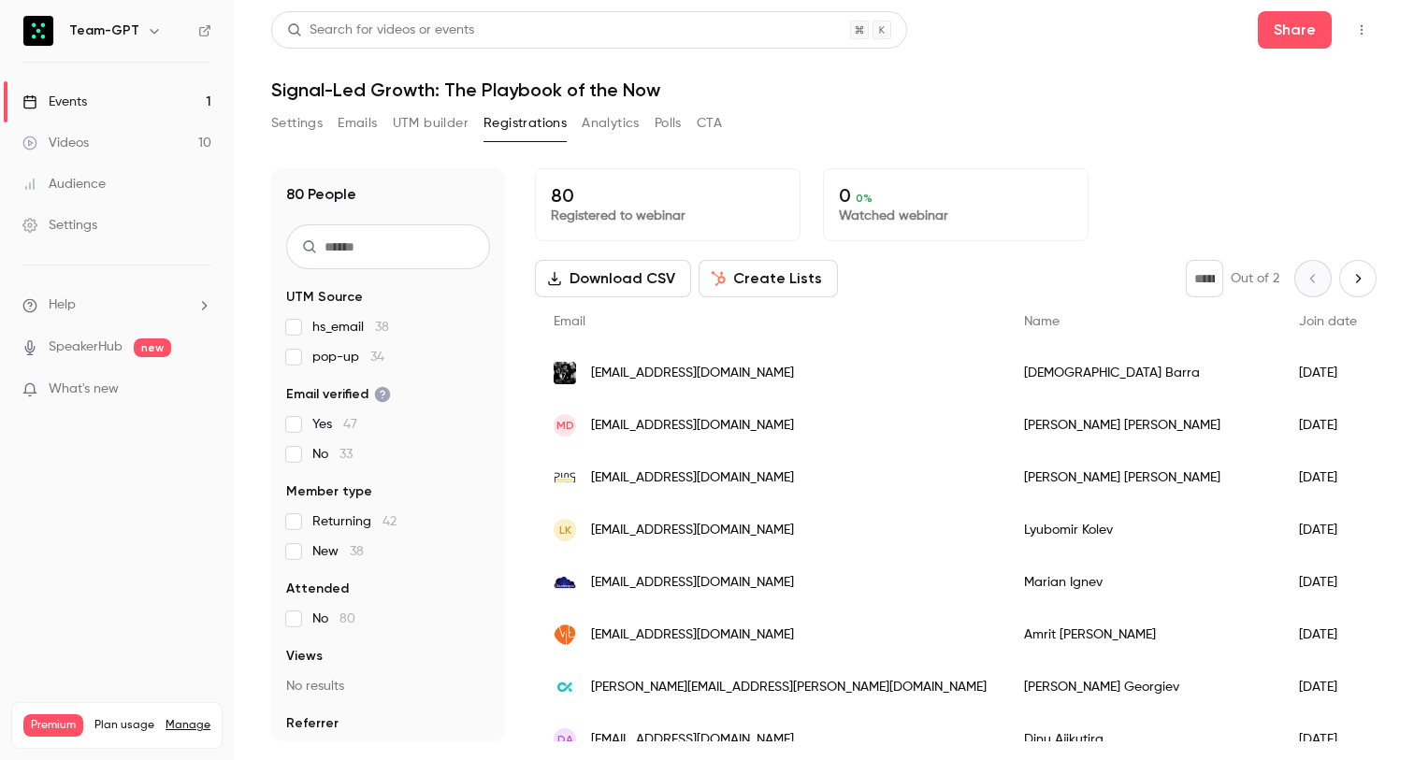
drag, startPoint x: 953, startPoint y: 118, endPoint x: 1055, endPoint y: 75, distance: 110.6
click at [962, 116] on div "Settings Emails UTM builder Registrations Analytics Polls CTA" at bounding box center [823, 126] width 1105 height 37
click at [168, 491] on nav "Team-GPT Events 1 Videos 10 Audience Settings Help SpeakerHub new What's new Pr…" at bounding box center [117, 380] width 234 height 760
click at [599, 126] on button "Analytics" at bounding box center [611, 123] width 58 height 30
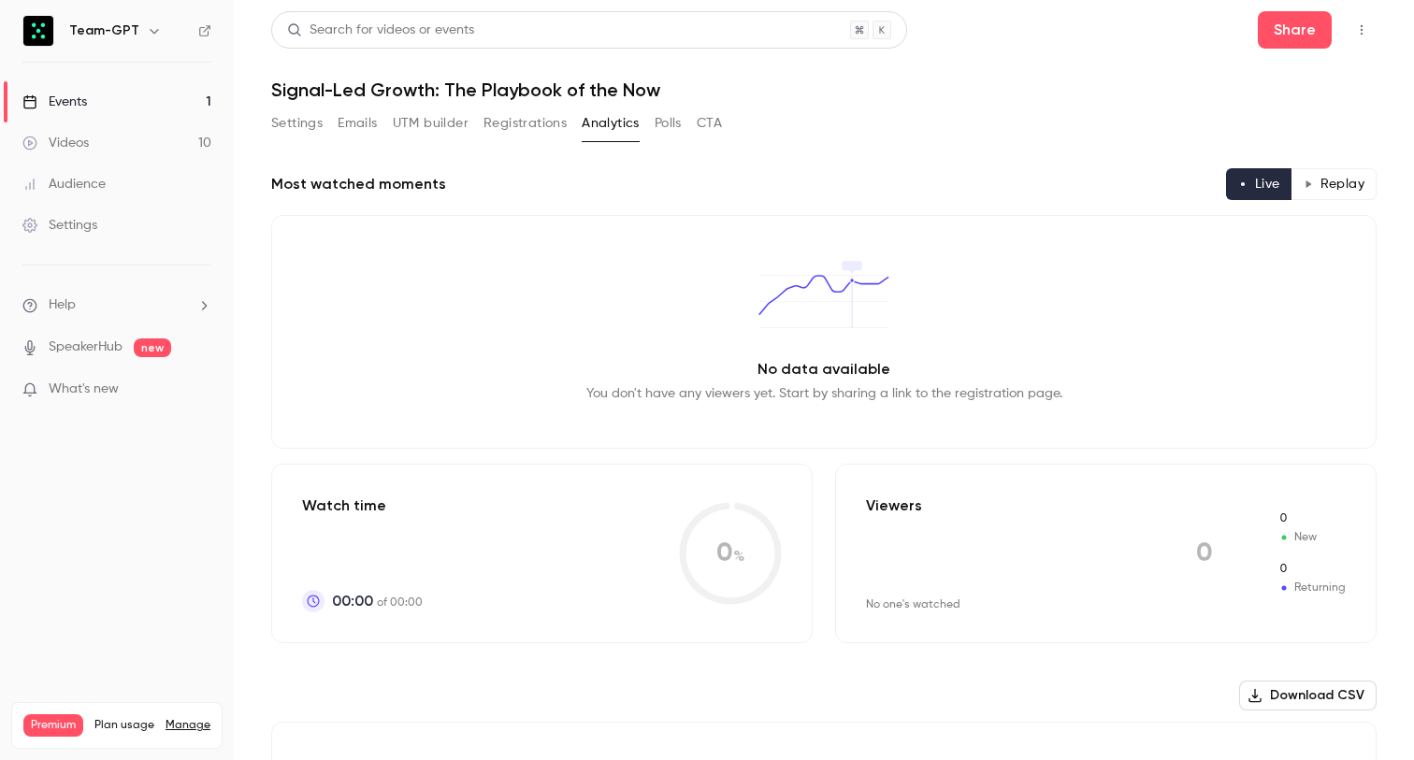
click at [397, 128] on button "UTM builder" at bounding box center [431, 123] width 76 height 30
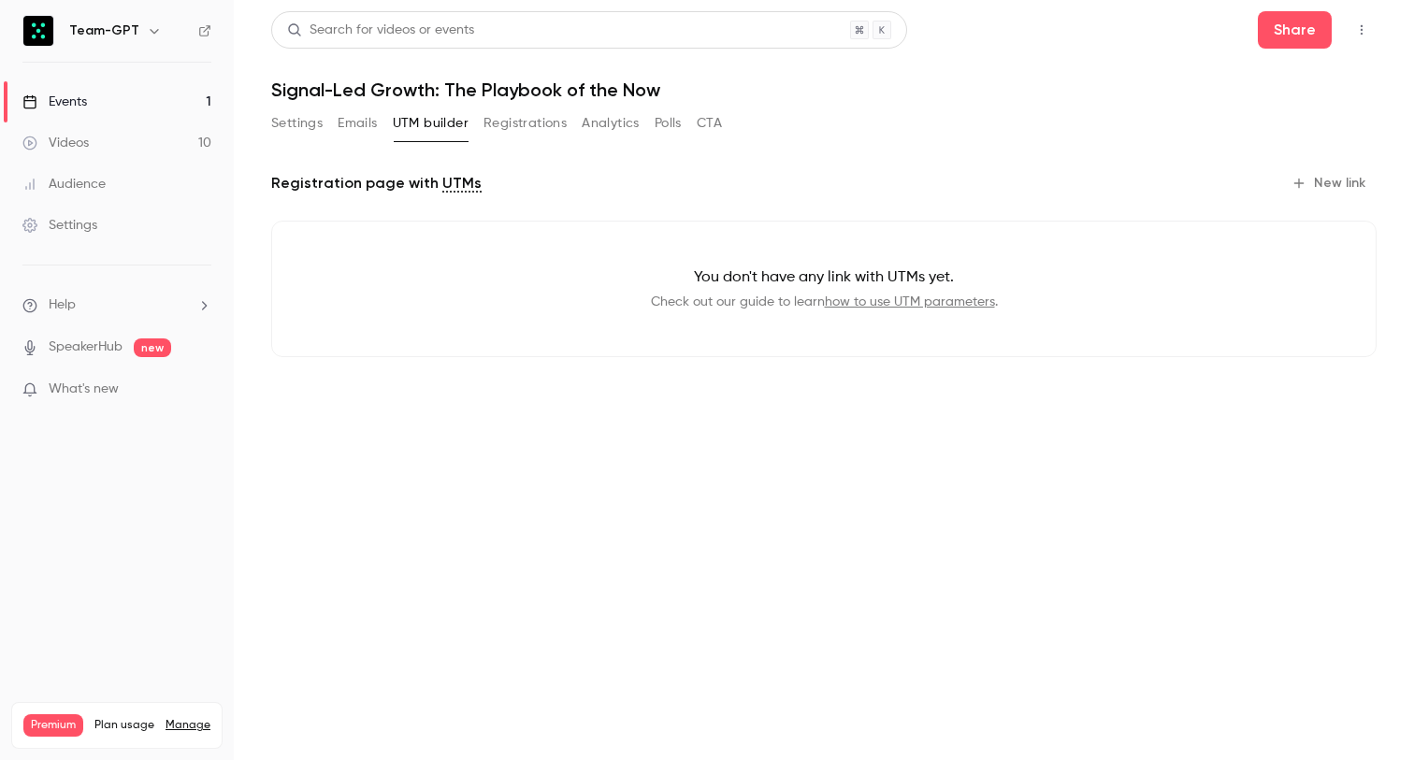
click at [495, 131] on button "Registrations" at bounding box center [524, 123] width 83 height 30
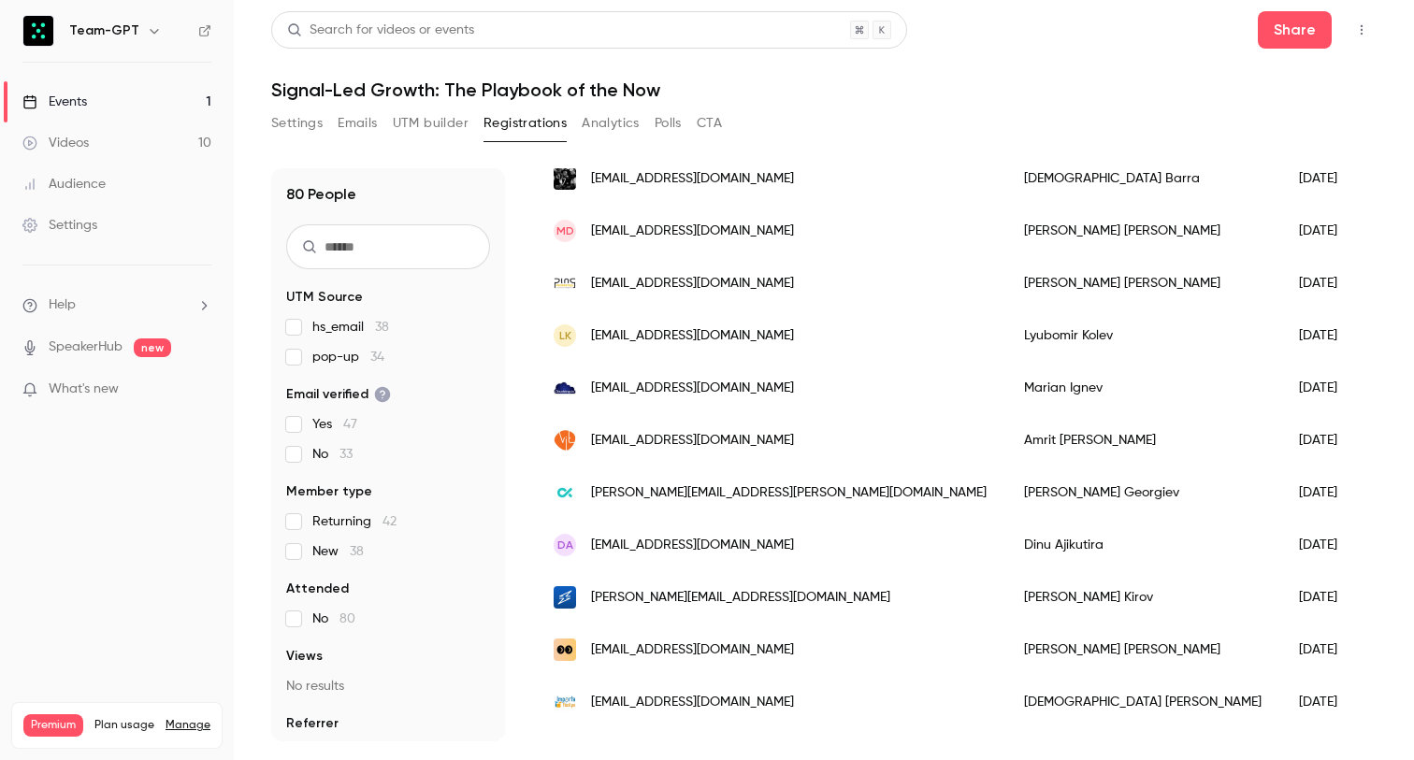
scroll to position [491, 0]
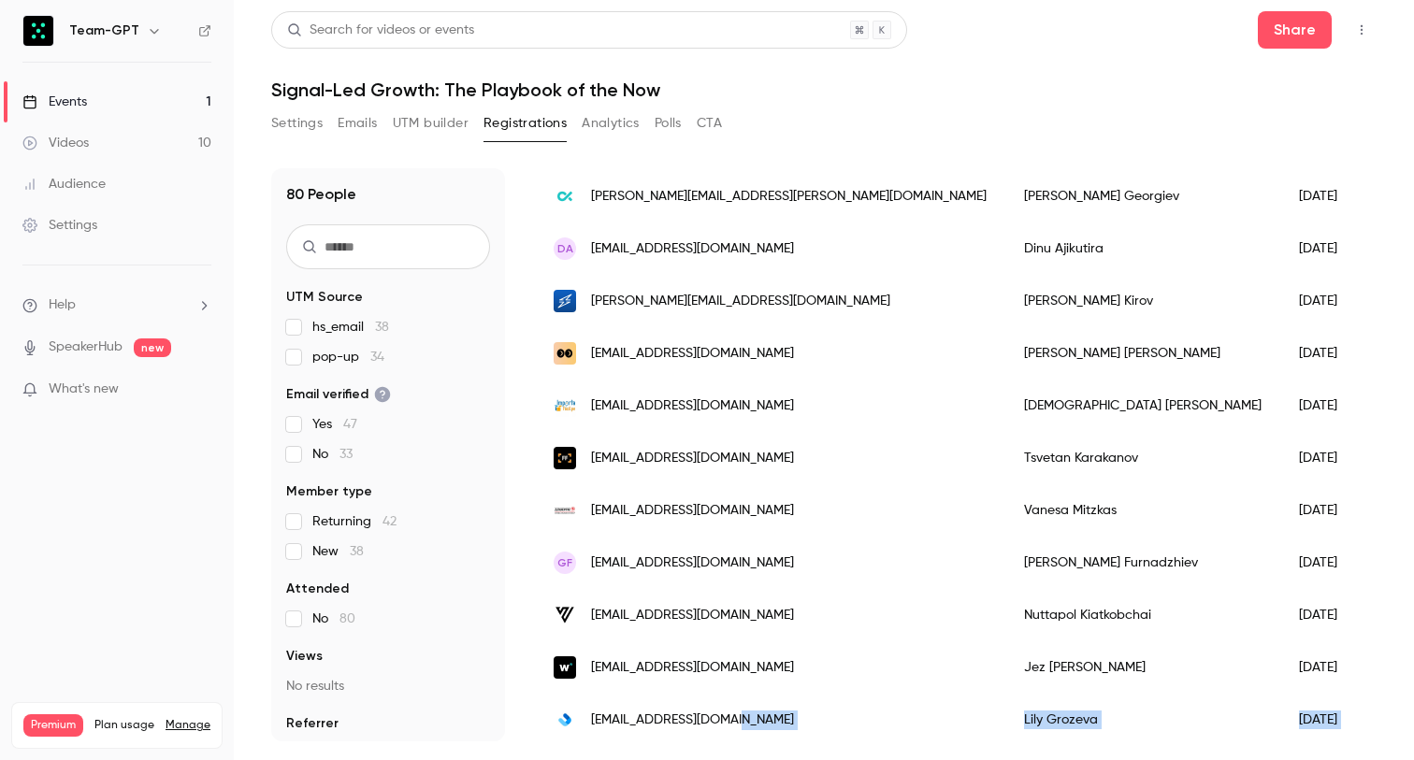
drag, startPoint x: 649, startPoint y: 756, endPoint x: 660, endPoint y: 741, distance: 18.7
click at [680, 736] on main "Search for videos or events Share Signal-Led Growth: The Playbook of the Now Se…" at bounding box center [824, 380] width 1180 height 760
drag, startPoint x: 682, startPoint y: 743, endPoint x: 701, endPoint y: 734, distance: 21.4
click at [748, 744] on main "Search for videos or events Share Signal-Led Growth: The Playbook of the Now Se…" at bounding box center [824, 380] width 1180 height 760
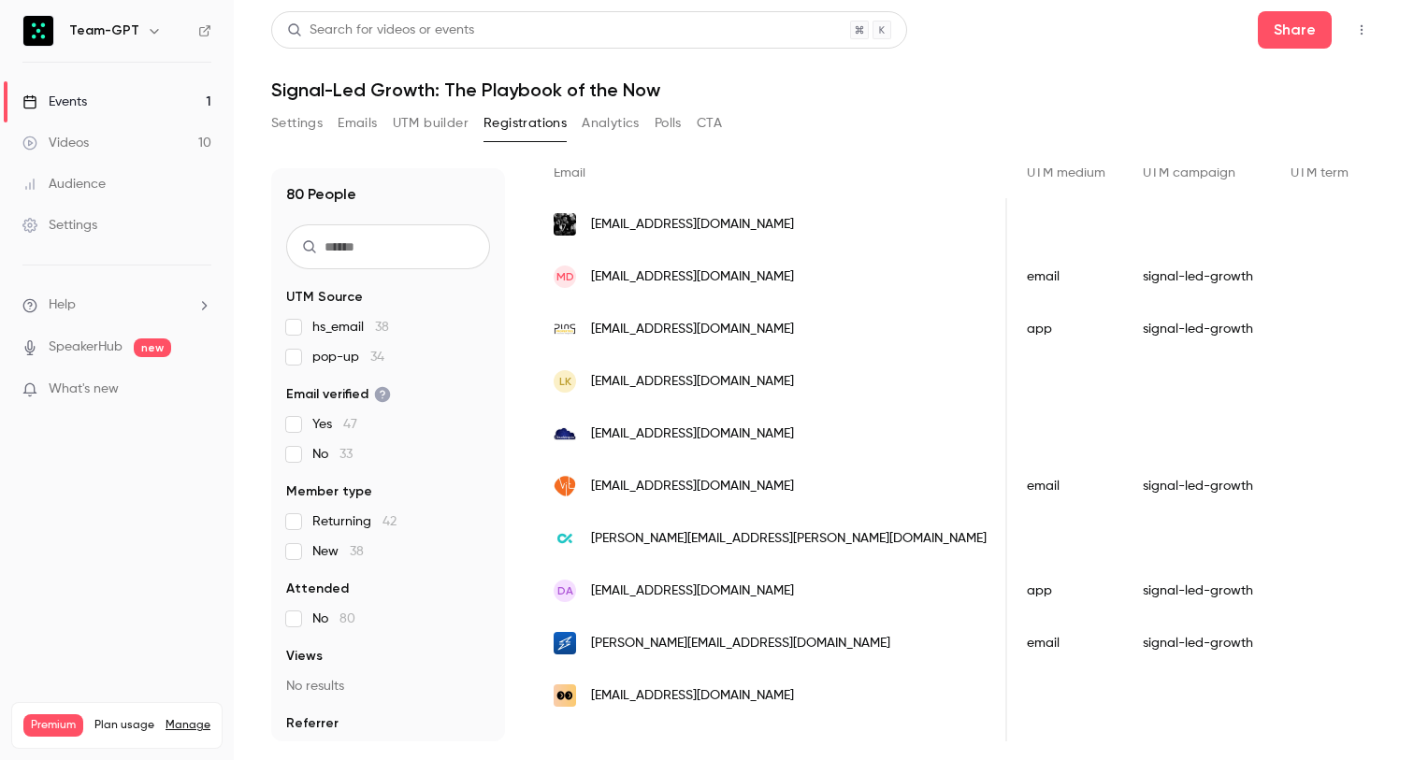
scroll to position [2, 0]
